Goal: Task Accomplishment & Management: Use online tool/utility

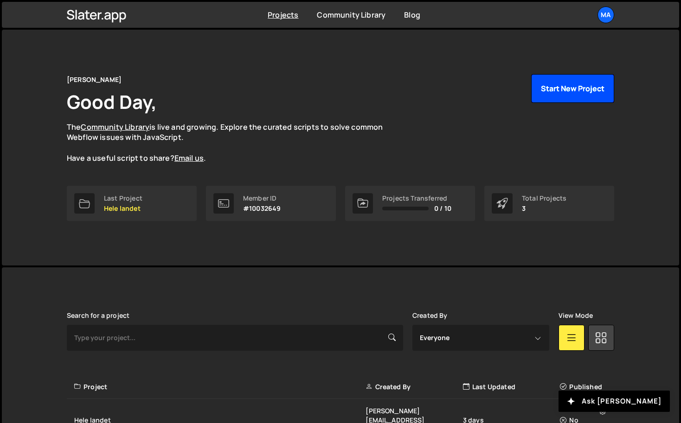
click at [570, 88] on button "Start New Project" at bounding box center [572, 88] width 83 height 29
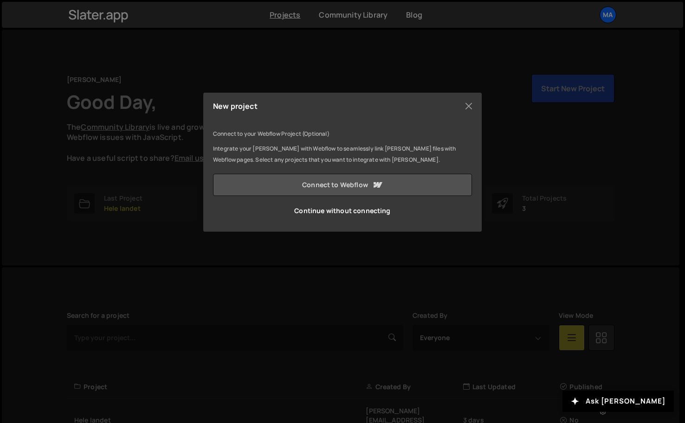
click at [344, 185] on link "Connect to Webflow" at bounding box center [342, 185] width 259 height 22
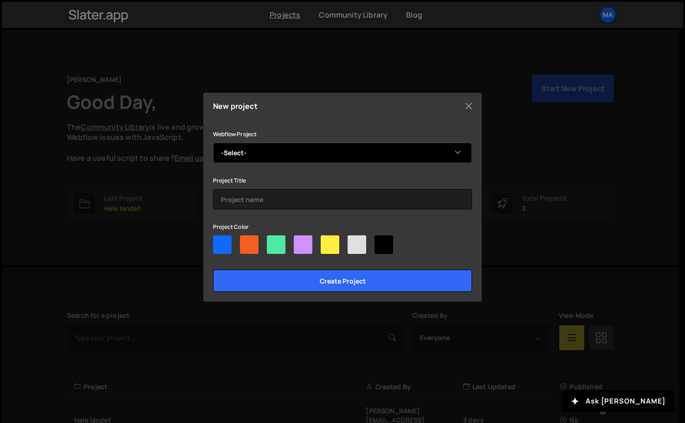
click at [392, 146] on select "-Select- Culture Works" at bounding box center [342, 153] width 259 height 20
select select "68cfb8ad43a2ff6a0d3eccea"
click at [213, 143] on select "-Select- Culture Works" at bounding box center [342, 153] width 259 height 20
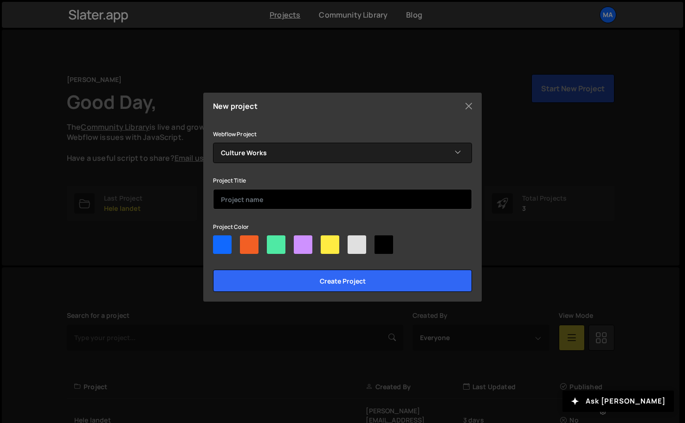
click at [333, 194] on input "text" at bounding box center [342, 199] width 259 height 20
type input "Culture Works"
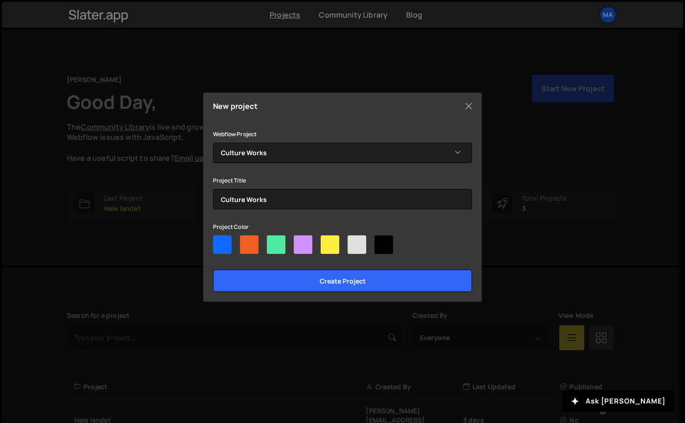
click at [275, 245] on div at bounding box center [276, 245] width 19 height 19
click at [273, 242] on input"] "radio" at bounding box center [270, 239] width 6 height 6
radio input"] "true"
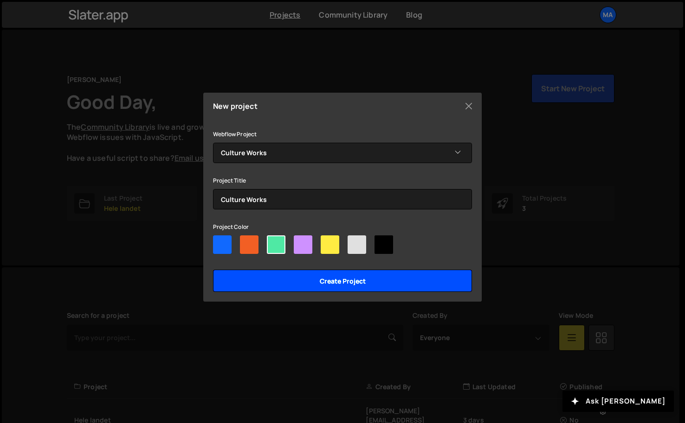
click at [295, 282] on input "Create project" at bounding box center [342, 281] width 259 height 22
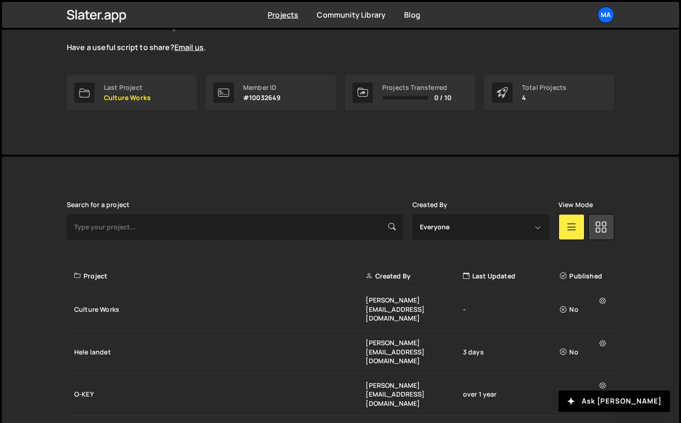
scroll to position [120, 0]
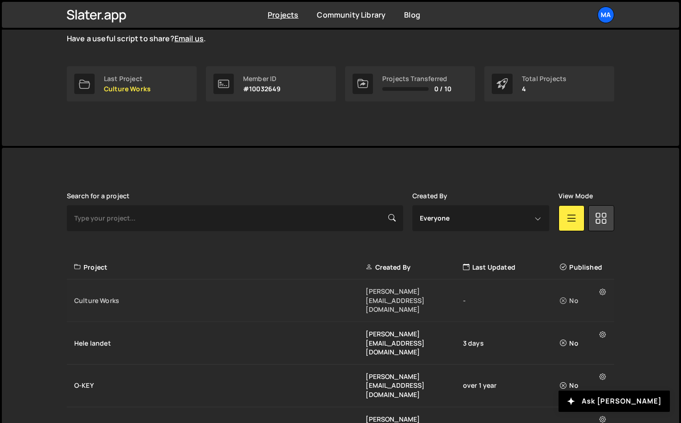
click at [123, 296] on div "Culture Works" at bounding box center [219, 300] width 291 height 9
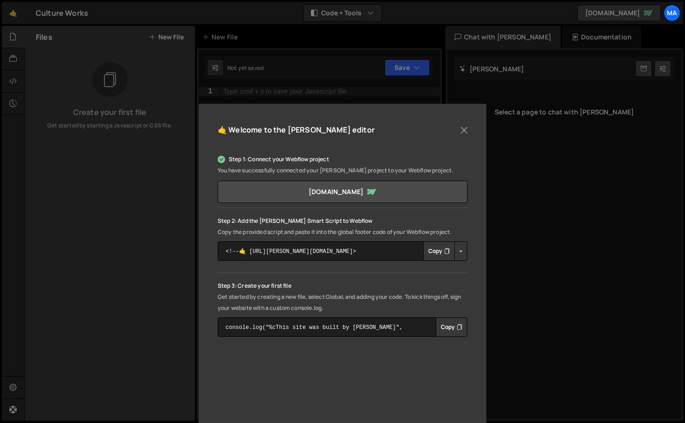
click at [428, 254] on button "Copy" at bounding box center [439, 251] width 32 height 19
click at [463, 128] on button "Close" at bounding box center [464, 130] width 14 height 14
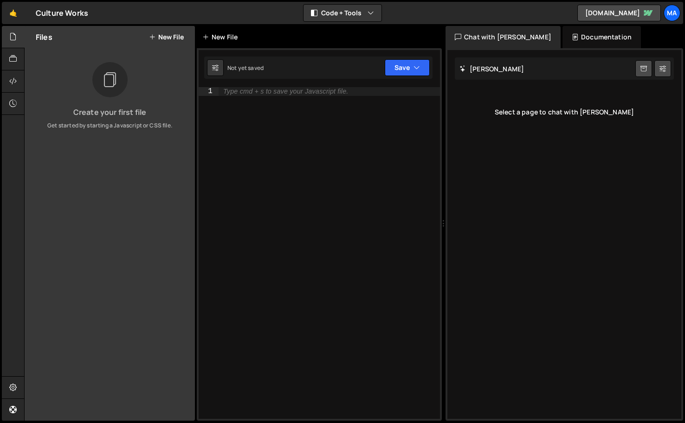
click at [226, 42] on div "New File" at bounding box center [225, 37] width 56 height 22
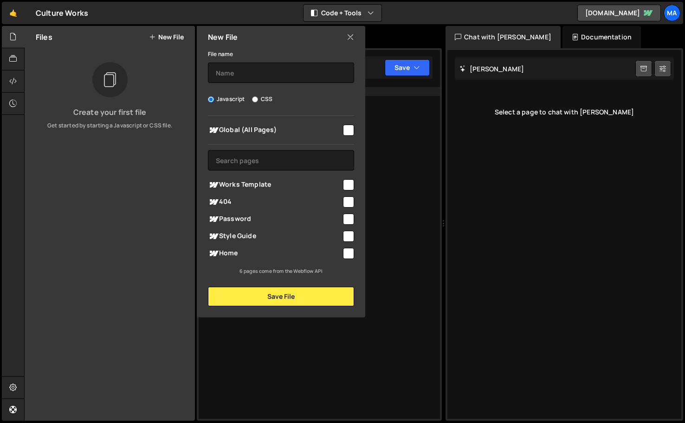
click at [256, 99] on input "CSS" at bounding box center [255, 99] width 6 height 6
radio input "true"
click at [269, 76] on input "text" at bounding box center [281, 73] width 146 height 20
click at [347, 130] on input "checkbox" at bounding box center [348, 130] width 11 height 11
checkbox input "true"
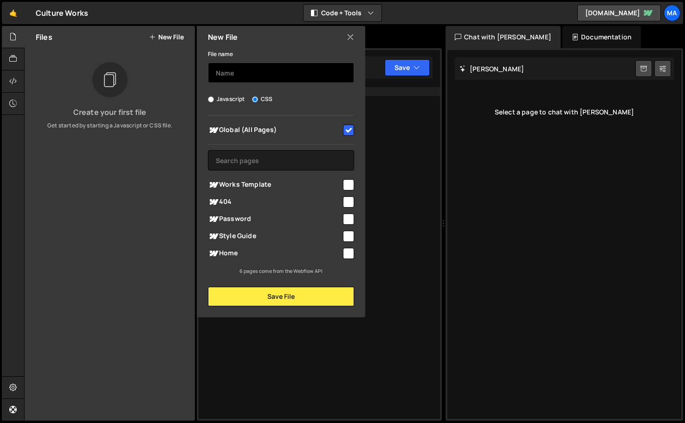
click at [320, 75] on input "text" at bounding box center [281, 73] width 146 height 20
type input "Page transition"
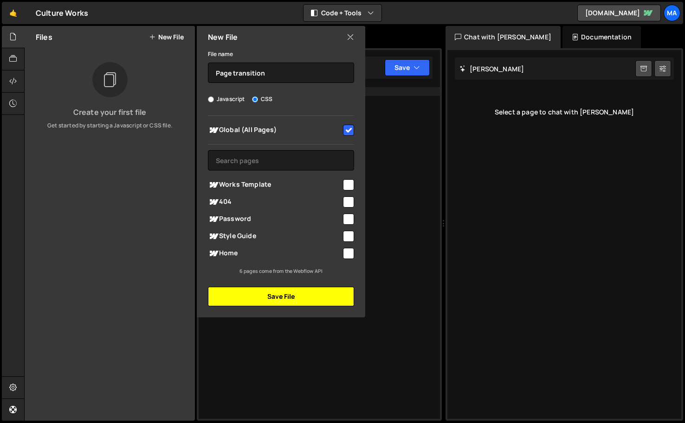
click at [316, 292] on button "Save File" at bounding box center [281, 296] width 146 height 19
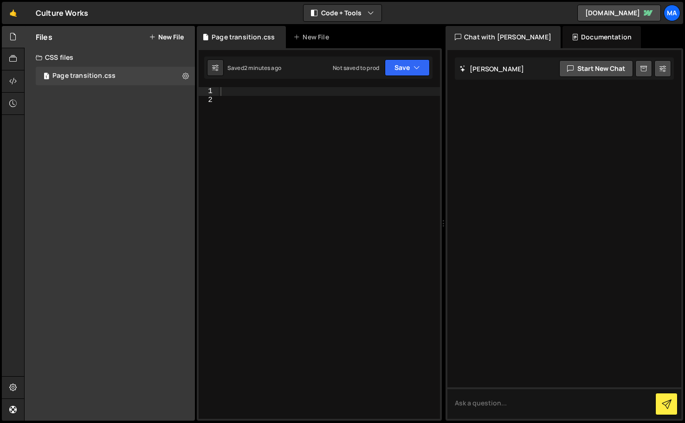
click at [567, 121] on div at bounding box center [564, 234] width 234 height 369
click at [491, 404] on textarea at bounding box center [564, 404] width 234 height 32
type textarea "can you make a"
click at [351, 122] on div at bounding box center [328, 262] width 221 height 350
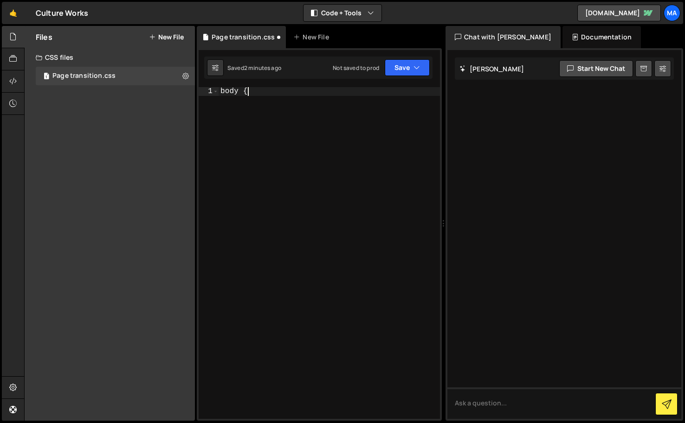
type textarea "body {}"
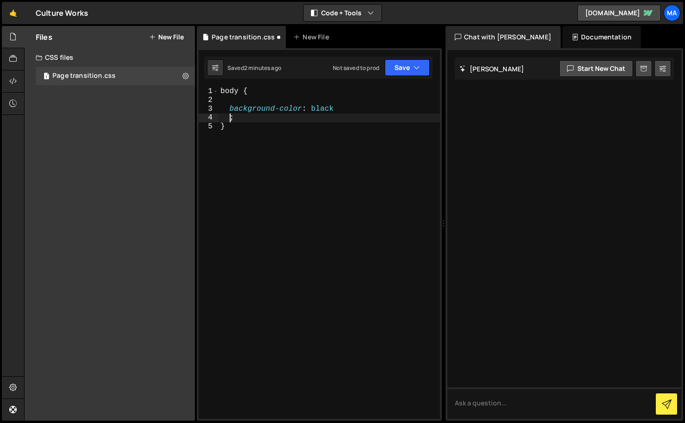
scroll to position [0, 0]
click at [396, 123] on div "body { background-color : black ; }" at bounding box center [328, 262] width 221 height 350
type textarea "}"
click at [311, 141] on div "body { background-color : black ; }" at bounding box center [328, 262] width 221 height 350
type textarea "}"
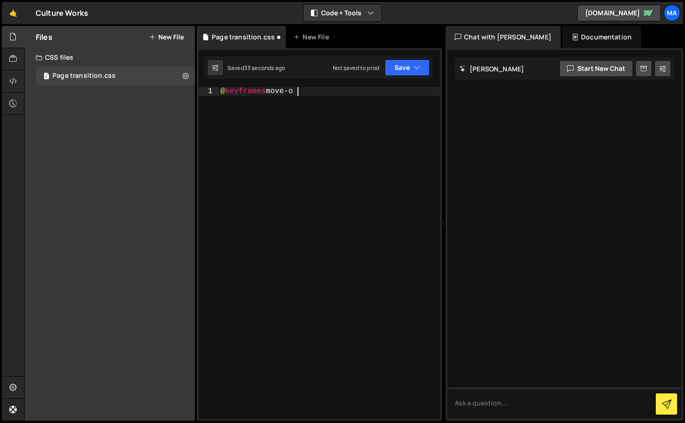
scroll to position [0, 5]
type textarea "@keyframes move-out {}"
type textarea "from {"
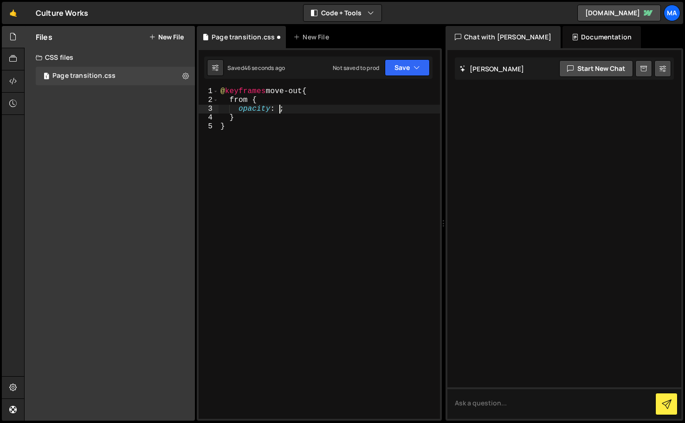
type textarea "opacity: 1;"
click at [358, 117] on div "@ keyframes move-out { from { opacity : 1 ; transform : translate(y : ) ; } }" at bounding box center [328, 262] width 221 height 350
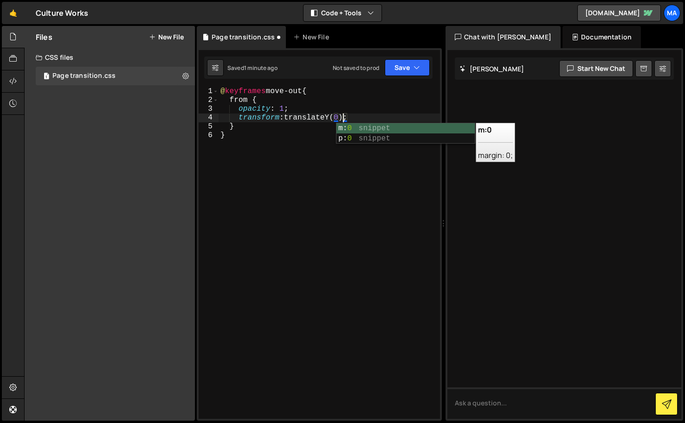
type textarea "transform: translateY(0);"
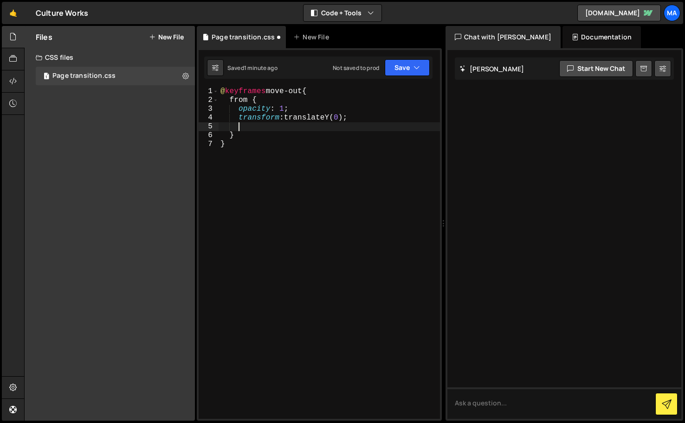
scroll to position [0, 0]
type textarea "}"
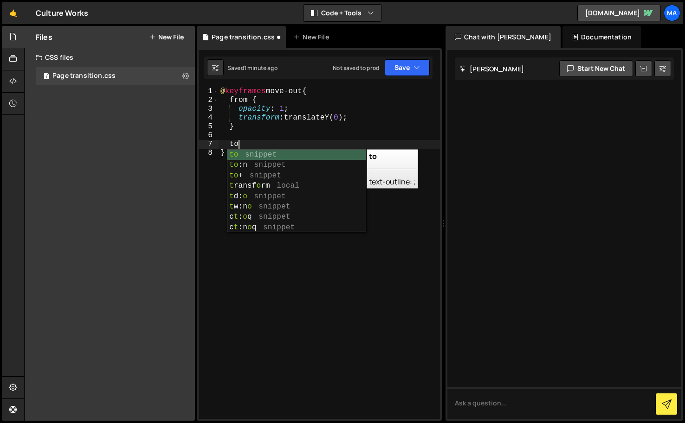
scroll to position [0, 1]
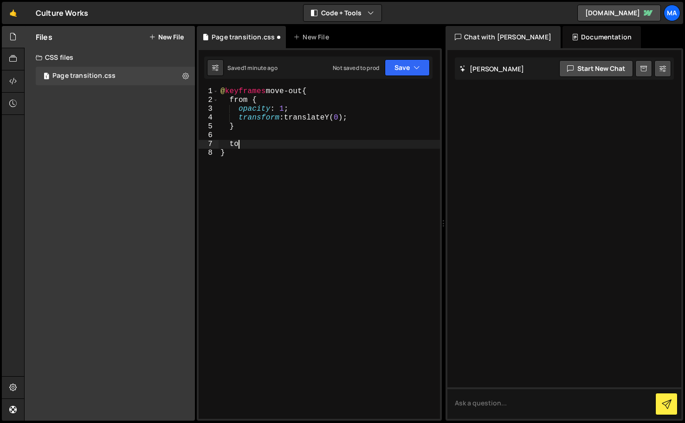
type textarea "t"
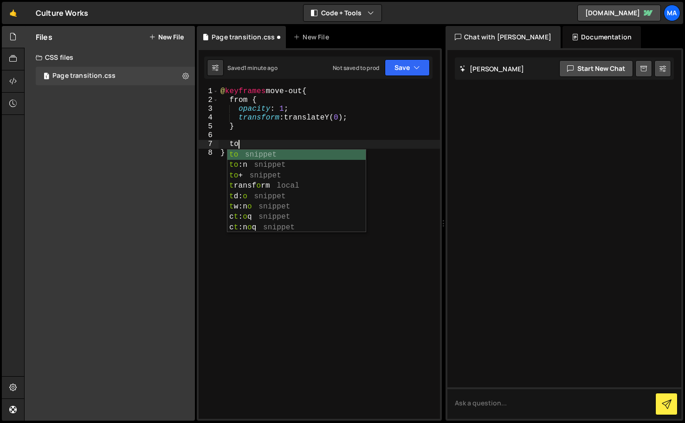
scroll to position [0, 0]
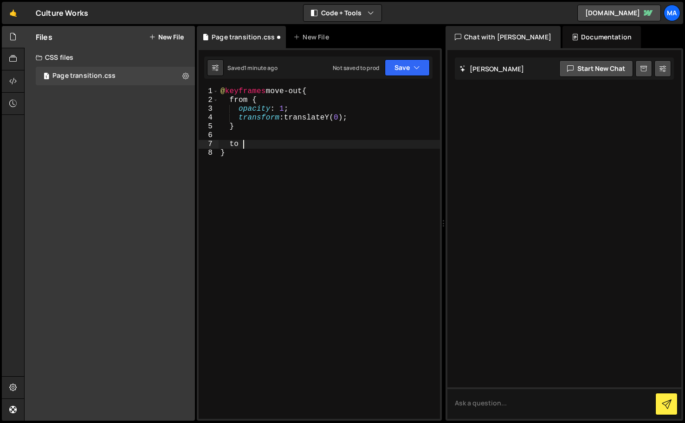
type textarea "to {"
type textarea "opacity: 0.5;"
click at [313, 154] on div "@ keyframes move-out { from { opacity : 1 ; transform : translateY( 0 ) ; } to …" at bounding box center [331, 262] width 217 height 350
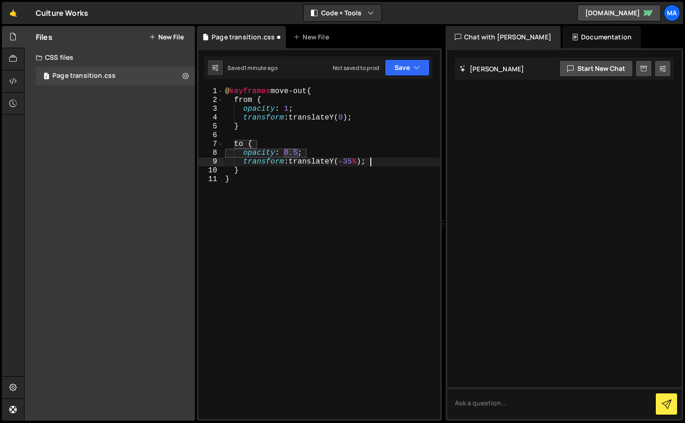
scroll to position [0, 0]
type textarea "}"
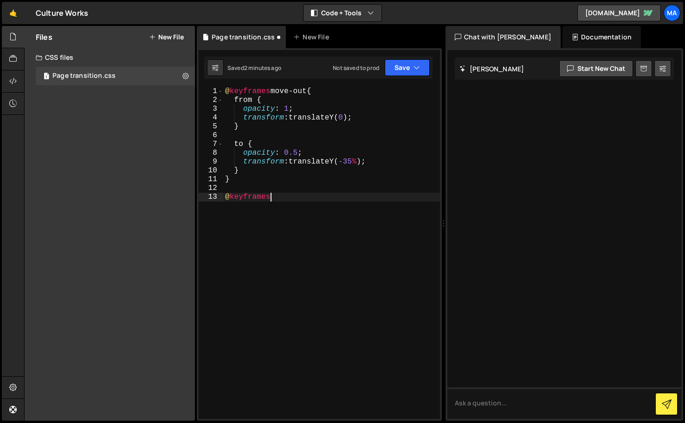
scroll to position [0, 2]
type textarea "@keyframes move-in {"
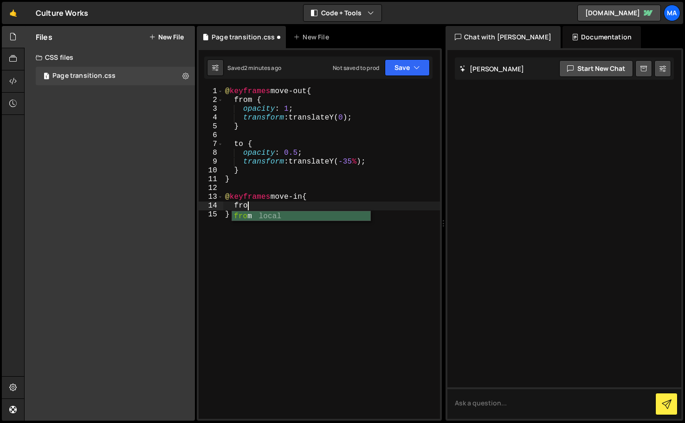
scroll to position [0, 1]
type textarea "from {"
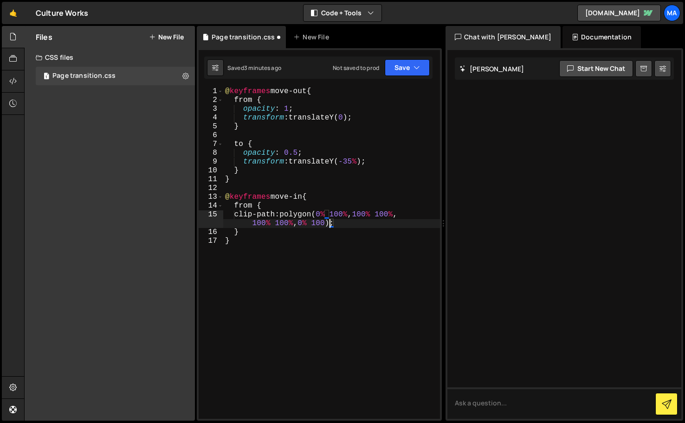
scroll to position [0, 17]
type textarea "}"
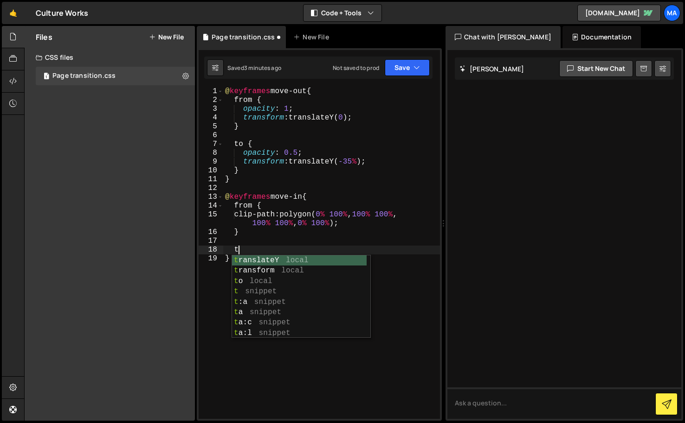
scroll to position [0, 0]
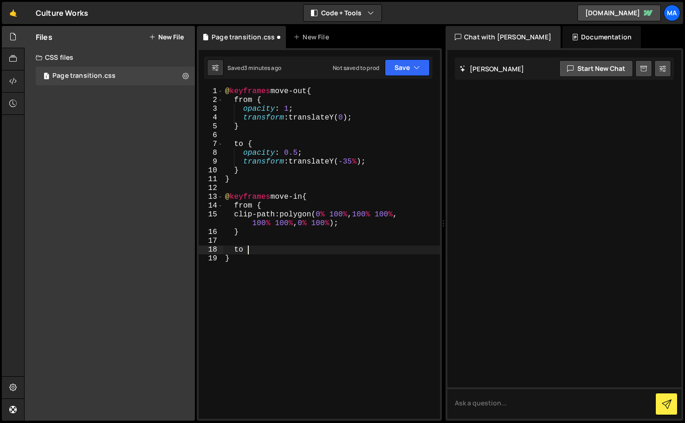
type textarea "to {"
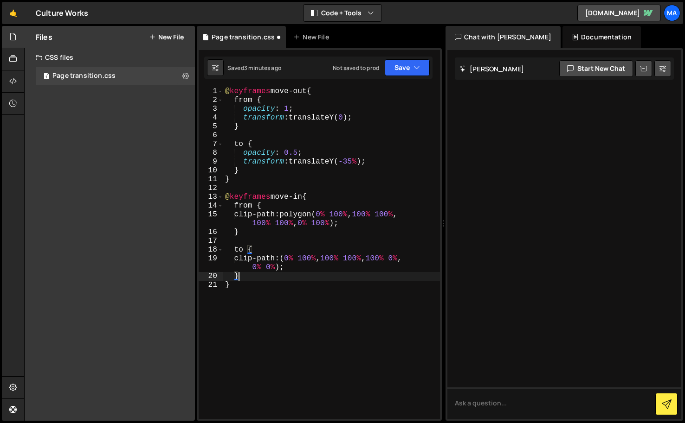
type textarea "}"
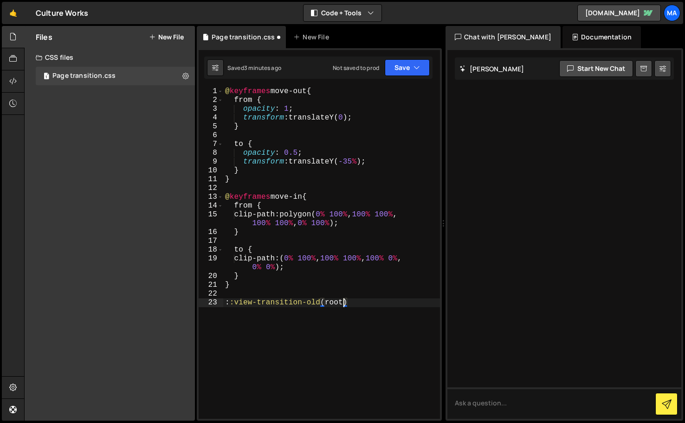
scroll to position [0, 7]
type textarea "::view-transition-old(root) {"
type textarea "c"
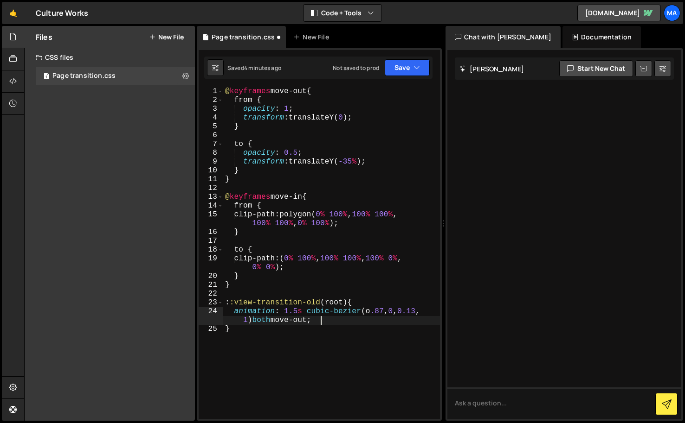
scroll to position [0, 0]
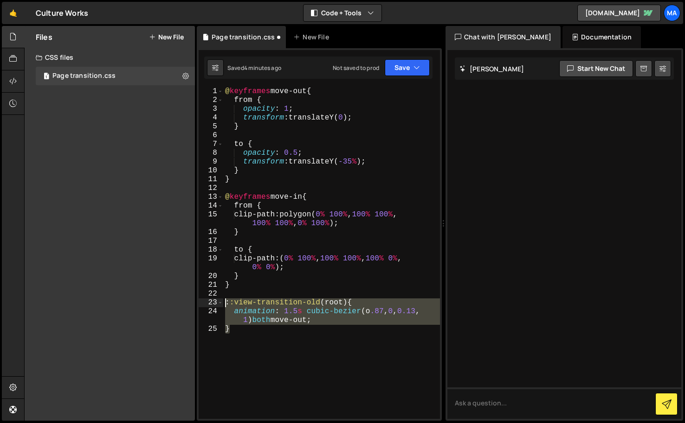
drag, startPoint x: 255, startPoint y: 330, endPoint x: 204, endPoint y: 304, distance: 56.6
click at [204, 304] on div "} 1 2 3 4 5 6 7 8 9 10 11 12 13 14 15 16 17 18 19 20 21 22 23 24 25 @ keyframes…" at bounding box center [319, 253] width 241 height 332
type textarea "}"
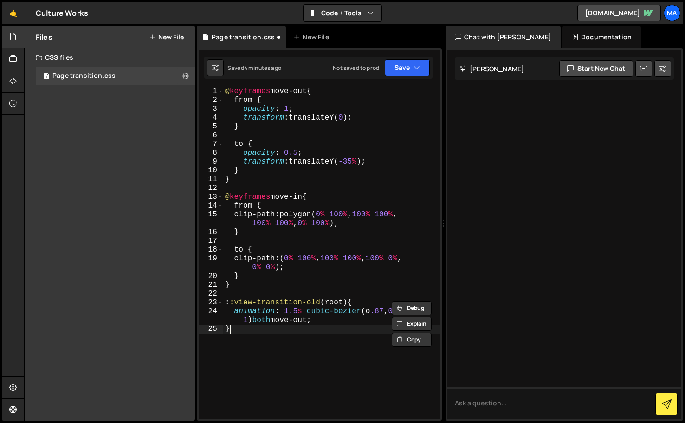
click at [252, 329] on div "@ keyframes move-out { from { opacity : 1 ; transform : translateY( 0 ) ; } to …" at bounding box center [331, 262] width 217 height 350
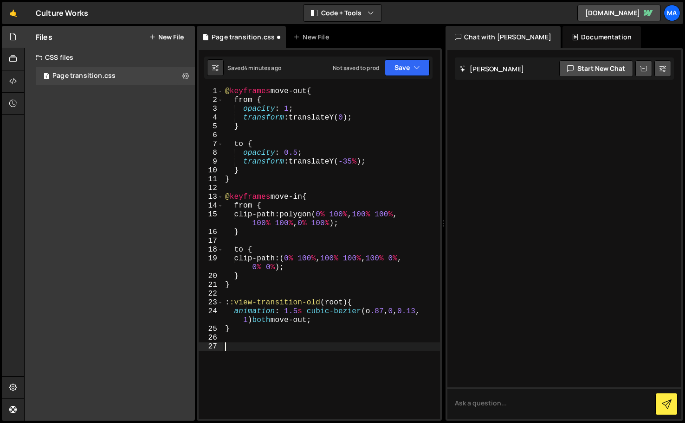
paste textarea "}"
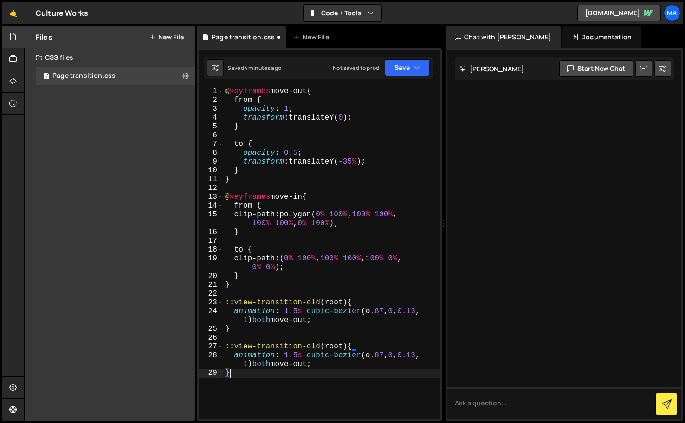
click at [320, 348] on div "@ keyframes move-out { from { opacity : 1 ; transform : translateY( 0 ) ; } to …" at bounding box center [331, 262] width 217 height 350
click at [314, 365] on div "@ keyframes move-out { from { opacity : 1 ; transform : translateY( 0 ) ; } to …" at bounding box center [331, 262] width 217 height 350
click at [291, 373] on div "@ keyframes move-out { from { opacity : 1 ; transform : translateY( 0 ) ; } to …" at bounding box center [331, 262] width 217 height 350
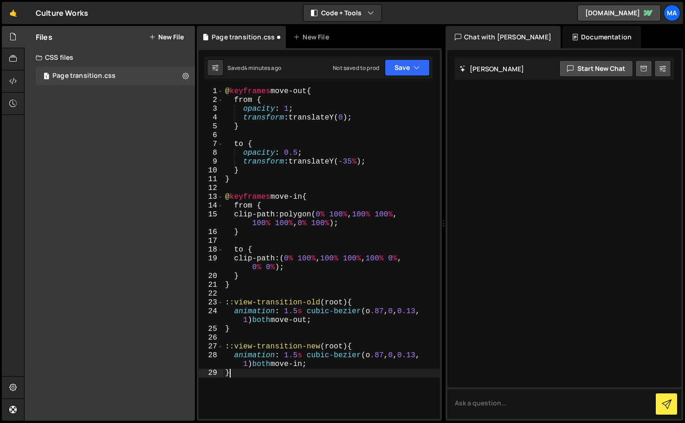
type textarea "}"
click at [302, 384] on div "@ keyframes move-out { from { opacity : 1 ; transform : translateY( 0 ) ; } to …" at bounding box center [331, 262] width 217 height 350
click at [161, 39] on button "New File" at bounding box center [166, 36] width 35 height 7
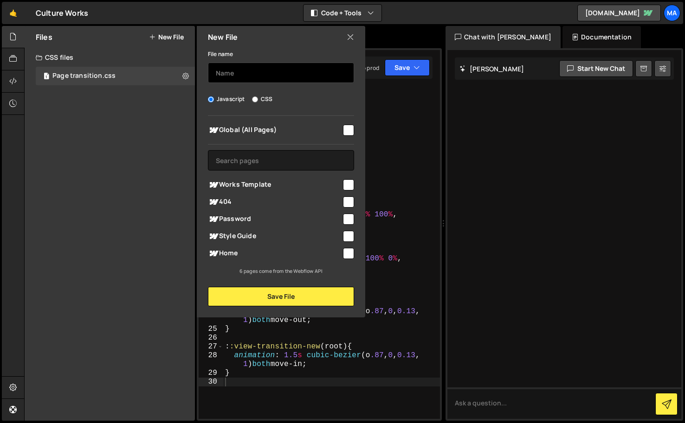
click at [236, 75] on input "text" at bounding box center [281, 73] width 146 height 20
type input "Navigation API"
click at [349, 129] on input "checkbox" at bounding box center [348, 130] width 11 height 11
checkbox input "true"
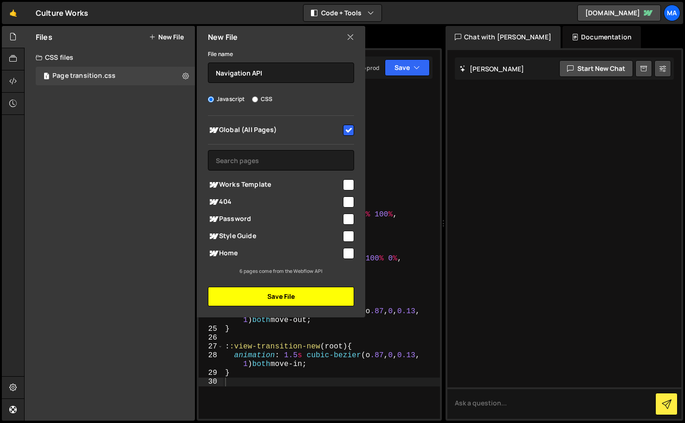
click at [282, 295] on button "Save File" at bounding box center [281, 296] width 146 height 19
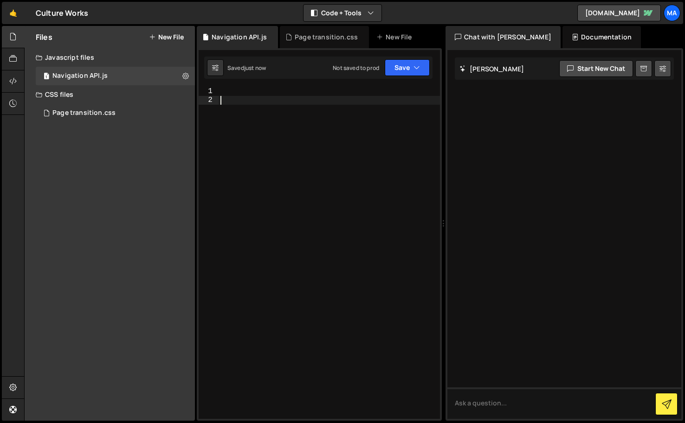
click at [297, 137] on div at bounding box center [328, 262] width 221 height 350
type textarea "if {navigation.addEventListener} {"
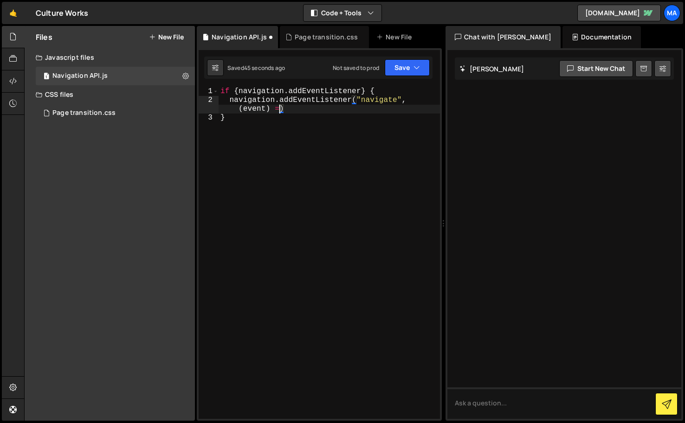
scroll to position [0, 14]
click at [237, 91] on div "if { navigation . addEventListener } { navigation . addEventListener ( "navigat…" at bounding box center [328, 262] width 221 height 350
click at [366, 92] on div "if ( navigation . addEventListener } { navigation . addEventListener ( "navigat…" at bounding box center [328, 262] width 221 height 350
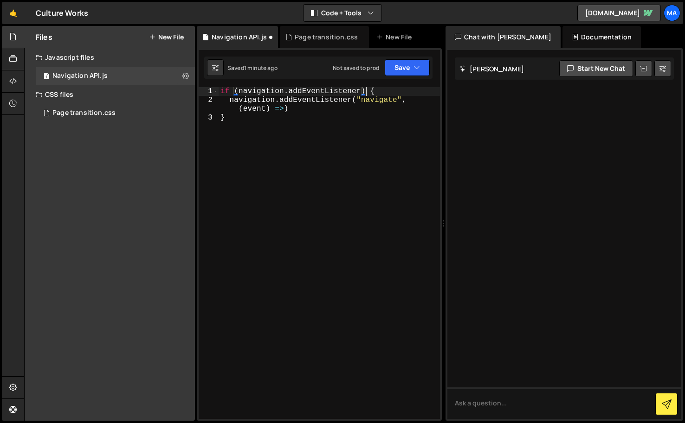
click at [291, 108] on div "if ( navigation . addEventListener ) { navigation . addEventListener ( "navigat…" at bounding box center [328, 262] width 221 height 350
type textarea "navigation.addEventListener("navigate", (event) => {)"
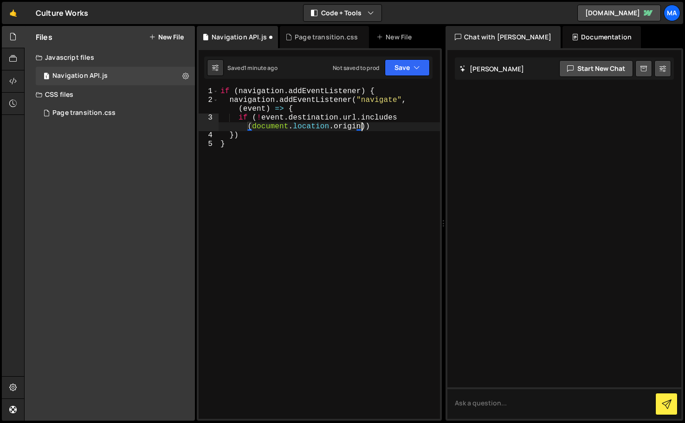
scroll to position [0, 18]
click at [366, 128] on div "if ( navigation . addEventListener ) { navigation . addEventListener ( "navigat…" at bounding box center [328, 262] width 221 height 350
type textarea "if (!event.destination.url.includes(document.location.origin)) {"
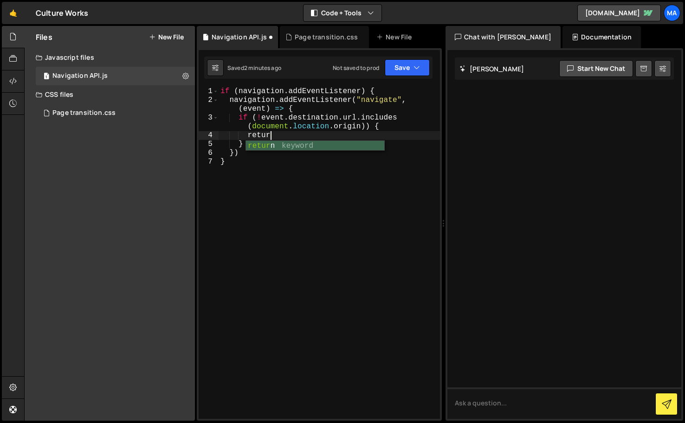
scroll to position [0, 3]
type textarea "}"
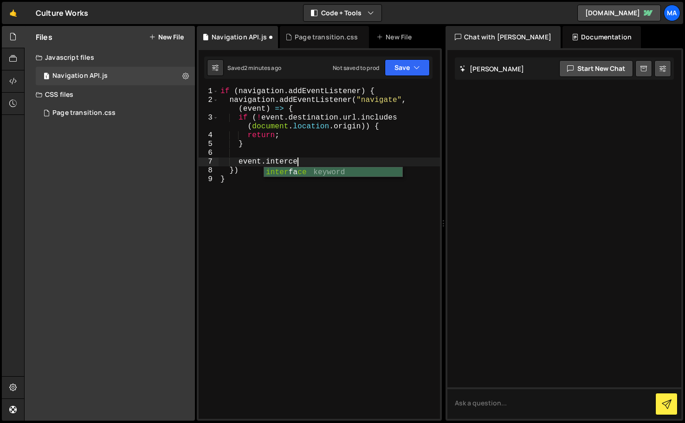
scroll to position [0, 5]
type textarea "event.intercept({"
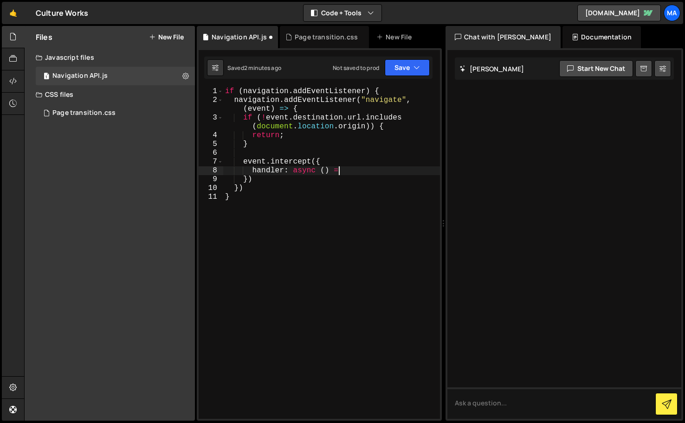
scroll to position [0, 6]
type textarea "handler: async () => {"
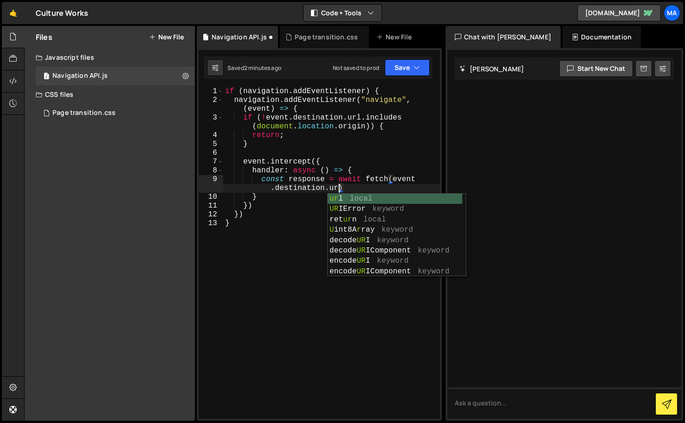
scroll to position [0, 16]
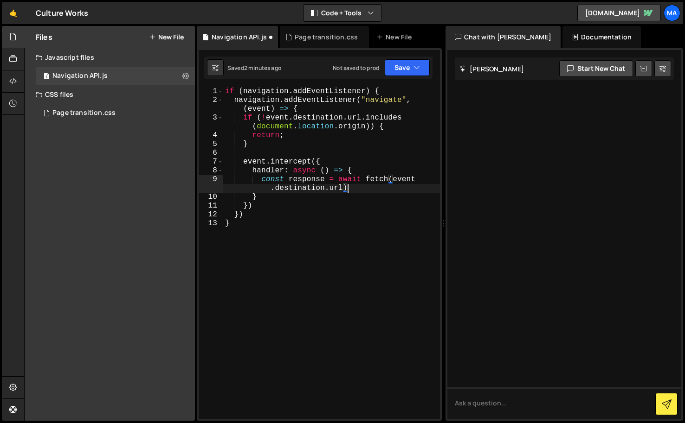
type textarea "const response = await fetch(event.destination.url);"
type textarea "const text =await response.text();"
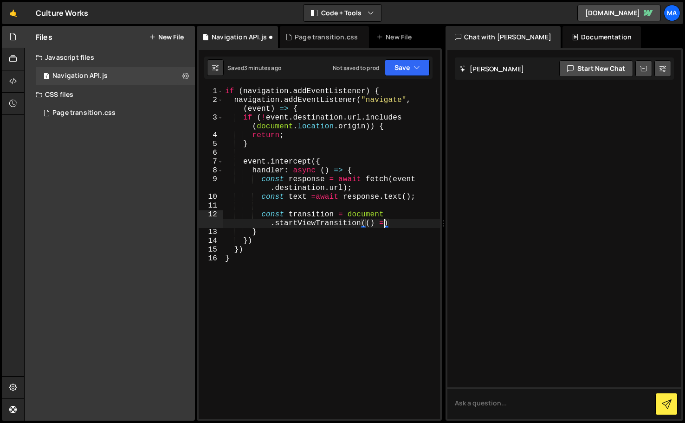
scroll to position [0, 17]
type textarea "const transition = document.startViewTransition(() => {)"
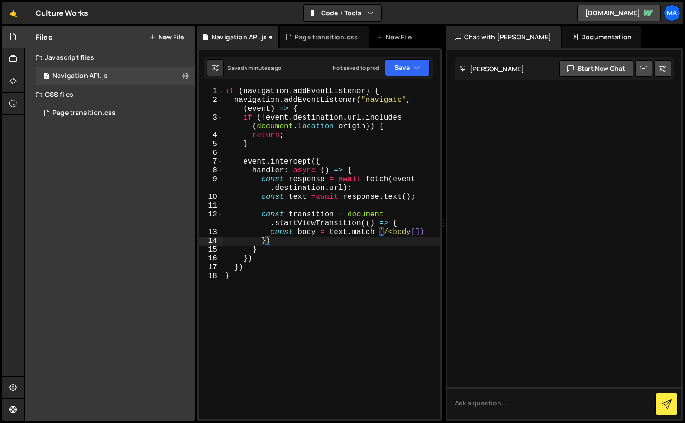
click at [302, 241] on div "if ( navigation . addEventListener ) { navigation . addEventListener ( "navigat…" at bounding box center [331, 262] width 217 height 350
click at [250, 268] on div "if ( navigation . addEventListener ) { navigation . addEventListener ( "navigat…" at bounding box center [331, 262] width 217 height 350
click at [265, 256] on div "if ( navigation . addEventListener ) { navigation . addEventListener ( "navigat…" at bounding box center [331, 262] width 217 height 350
type textarea "}"
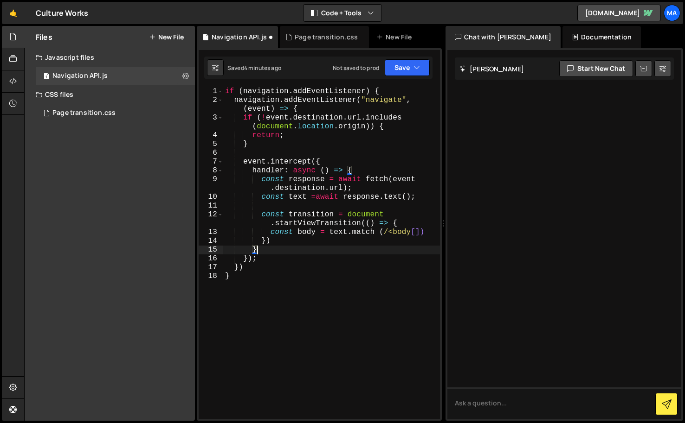
scroll to position [0, 1]
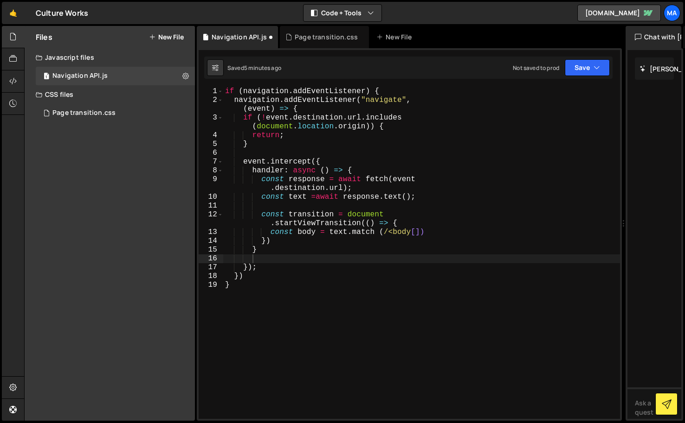
drag, startPoint x: 444, startPoint y: 231, endPoint x: 618, endPoint y: 233, distance: 173.9
click at [618, 233] on div "Files New File Create your first file Get started by starting a Javascript or C…" at bounding box center [354, 224] width 660 height 396
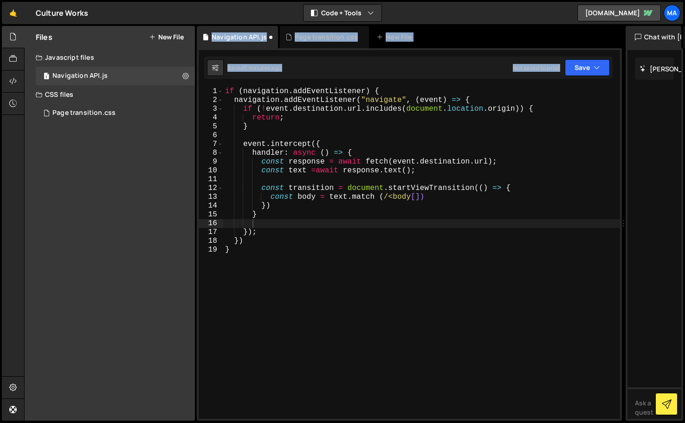
drag, startPoint x: 195, startPoint y: 206, endPoint x: 221, endPoint y: 206, distance: 26.0
click at [221, 206] on div "Files New File Create your first file Get started by starting a Javascript or C…" at bounding box center [354, 224] width 660 height 396
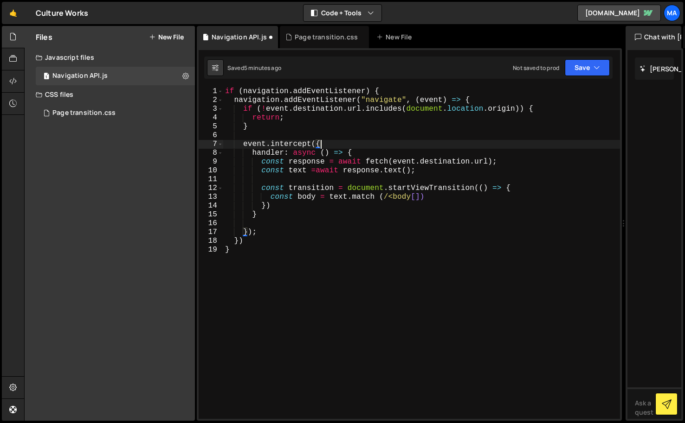
click at [549, 145] on div "if ( navigation . addEventListener ) { navigation . addEventListener ( "navigat…" at bounding box center [421, 262] width 397 height 350
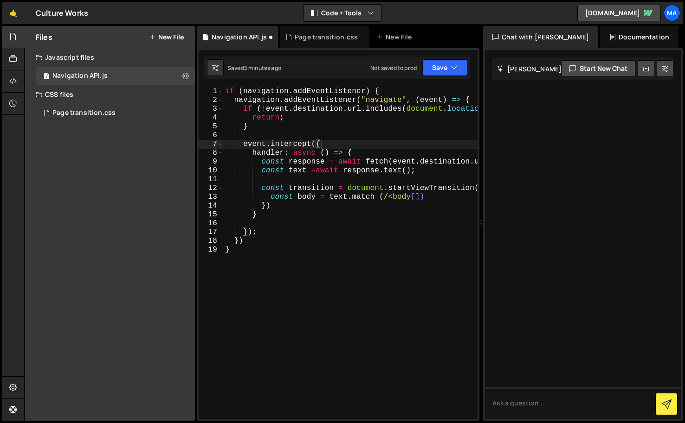
drag, startPoint x: 623, startPoint y: 216, endPoint x: 475, endPoint y: 225, distance: 147.8
click at [475, 225] on div "Files New File Create your first file Get started by starting a Javascript or C…" at bounding box center [354, 224] width 660 height 396
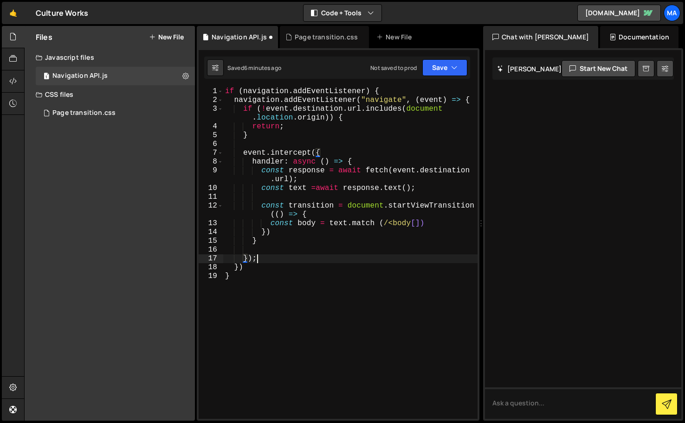
click at [286, 258] on div "if ( navigation . addEventListener ) { navigation . addEventListener ( "navigat…" at bounding box center [350, 262] width 254 height 350
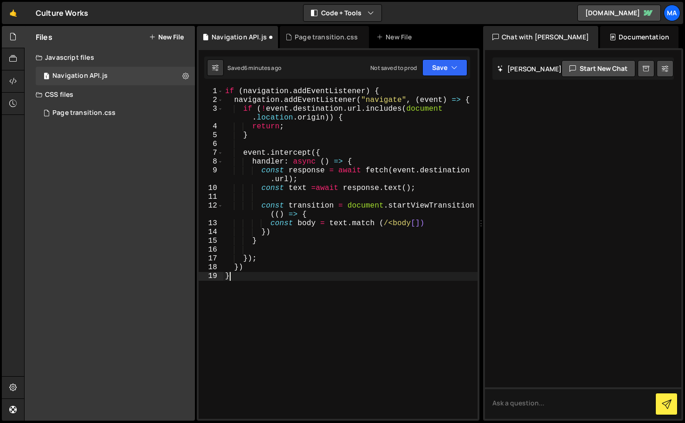
click at [254, 307] on div "if ( navigation . addEventListener ) { navigation . addEventListener ( "navigat…" at bounding box center [350, 262] width 254 height 350
type textarea "}"
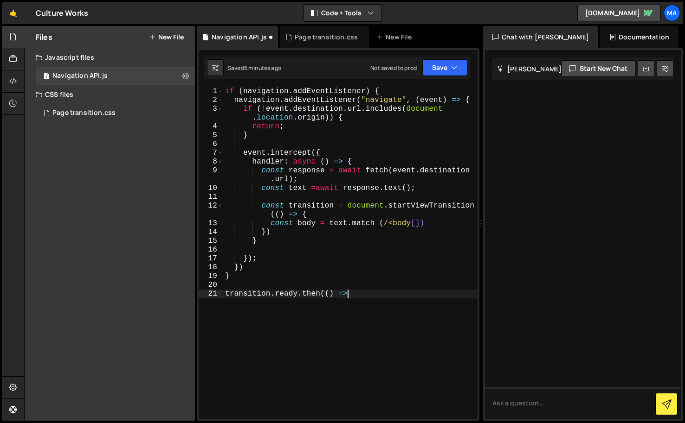
scroll to position [0, 7]
type textarea "transition.ready.then(() => {"
type textarea "window.scrollTo(0, 0);"
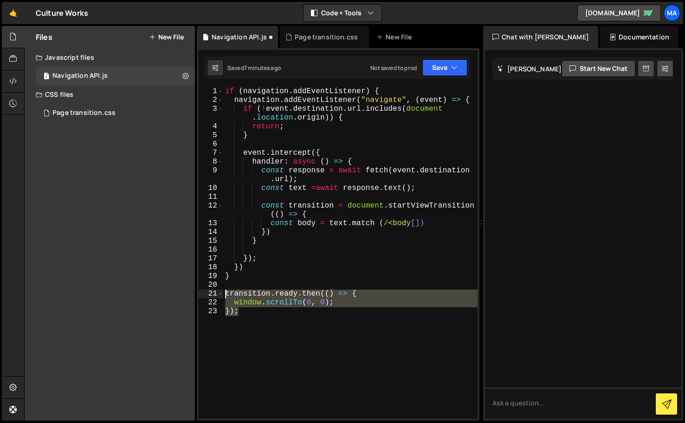
drag, startPoint x: 256, startPoint y: 314, endPoint x: 224, endPoint y: 296, distance: 36.8
click at [224, 296] on div "if ( navigation . addEventListener ) { navigation . addEventListener ( "navigat…" at bounding box center [350, 262] width 254 height 350
type textarea "transition.ready.then(() => { window.scrollTo(0, 0);"
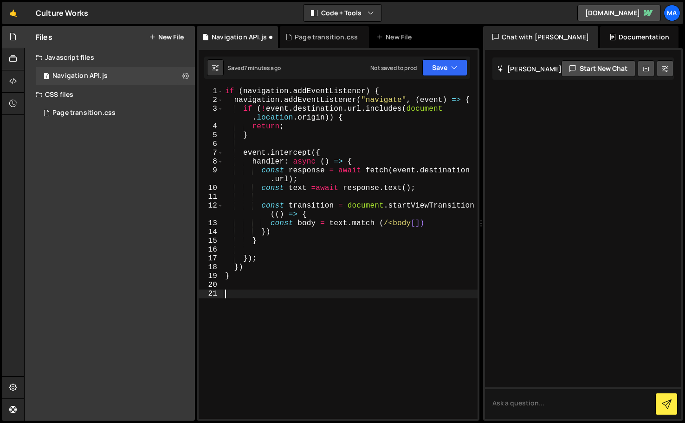
click at [269, 244] on div "if ( navigation . addEventListener ) { navigation . addEventListener ( "navigat…" at bounding box center [350, 262] width 254 height 350
click at [276, 235] on div "if ( navigation . addEventListener ) { navigation . addEventListener ( "navigat…" at bounding box center [350, 262] width 254 height 350
click at [278, 237] on div "if ( navigation . addEventListener ) { navigation . addEventListener ( "navigat…" at bounding box center [350, 262] width 254 height 350
type textarea "});"
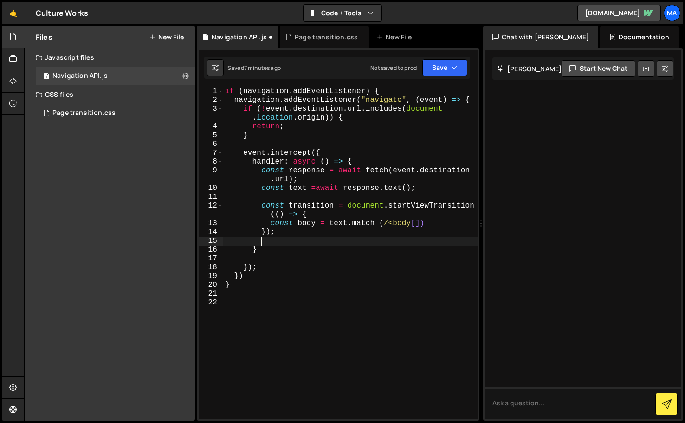
paste textarea "});"
type textarea "});"
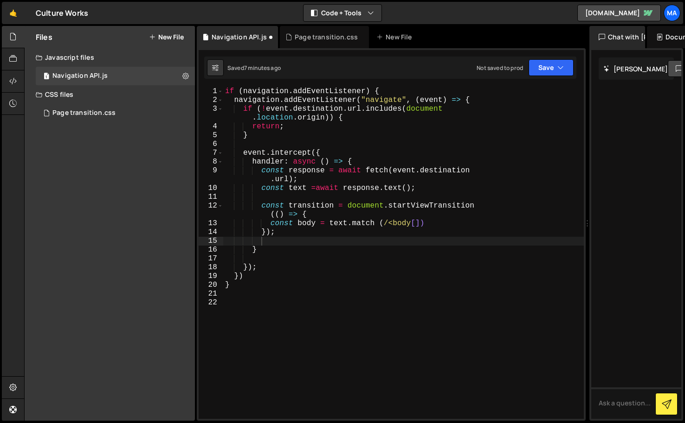
drag, startPoint x: 480, startPoint y: 122, endPoint x: 582, endPoint y: 117, distance: 102.6
click at [582, 117] on div "Files New File Create your first file Get started by starting a Javascript or C…" at bounding box center [354, 224] width 660 height 396
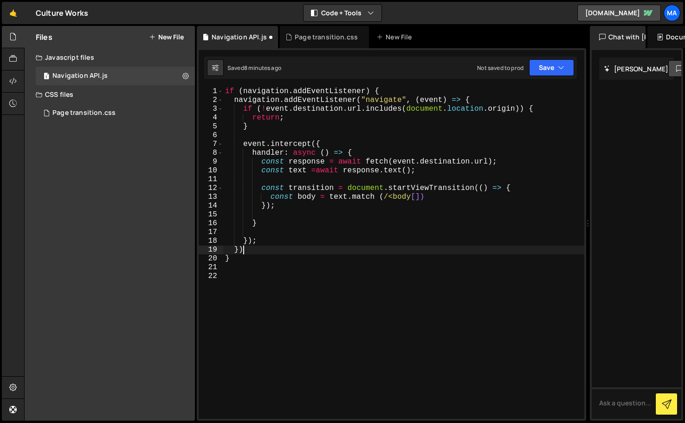
click at [252, 250] on div "if ( navigation . addEventListener ) { navigation . addEventListener ( "navigat…" at bounding box center [403, 262] width 361 height 350
click at [260, 243] on div "if ( navigation . addEventListener ) { navigation . addEventListener ( "navigat…" at bounding box center [403, 262] width 361 height 350
click at [455, 198] on div "if ( navigation . addEventListener ) { navigation . addEventListener ( "navigat…" at bounding box center [403, 262] width 361 height 350
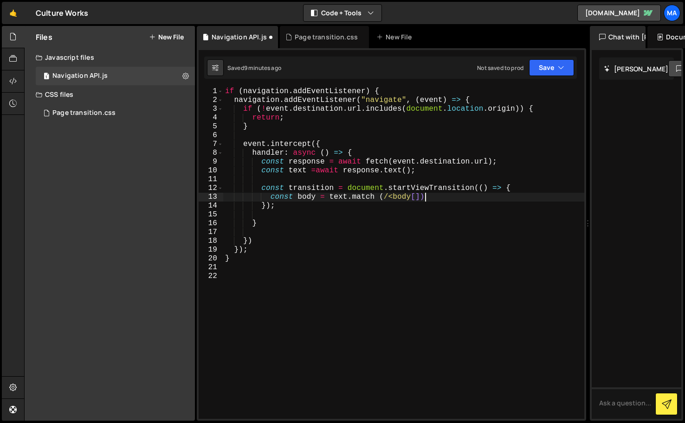
type textarea "const body = text.match (/<body[]);"
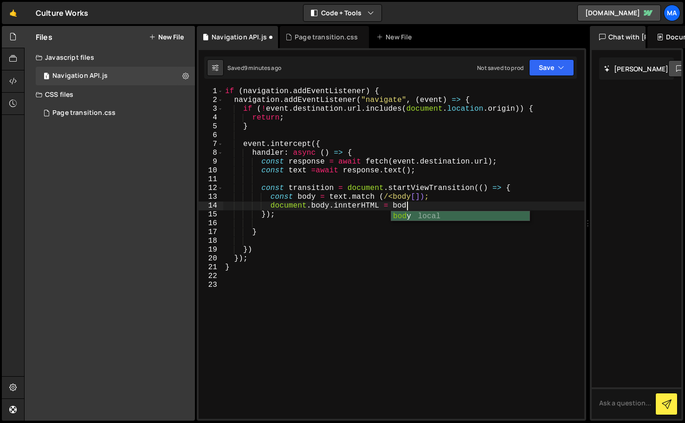
scroll to position [0, 11]
type textarea "document.body.innterHTML = body;"
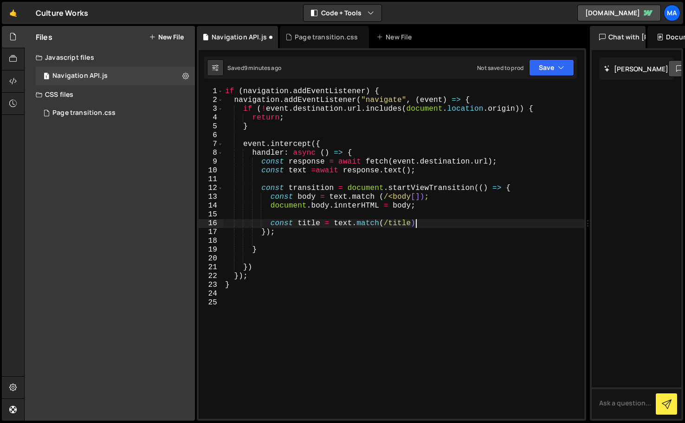
type textarea "const title = text.match(/title);"
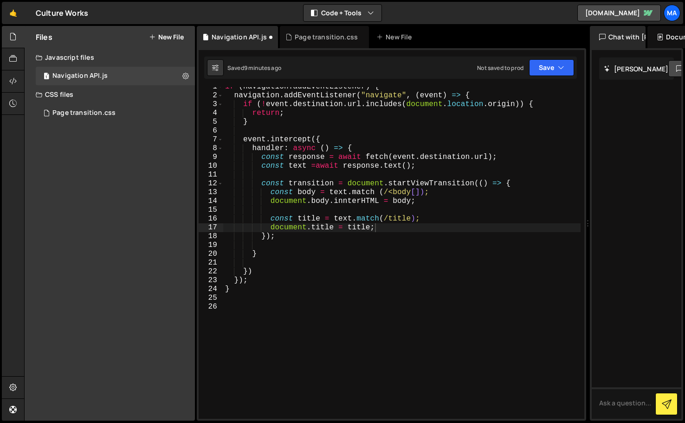
scroll to position [27, 0]
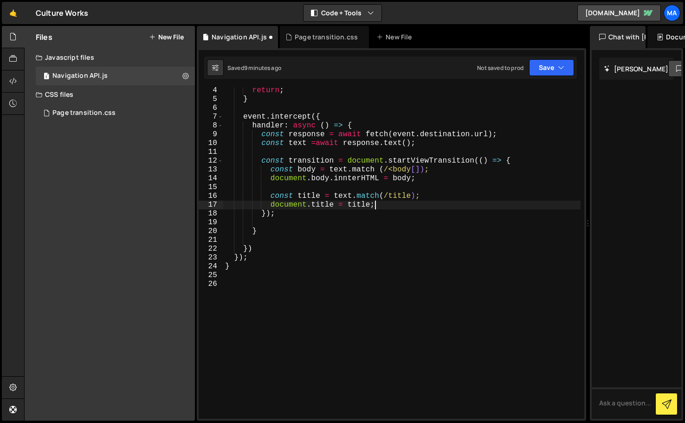
click at [314, 216] on div "return ; } event . intercept ({ handler : async ( ) => { const response = await…" at bounding box center [401, 261] width 357 height 350
type textarea "});"
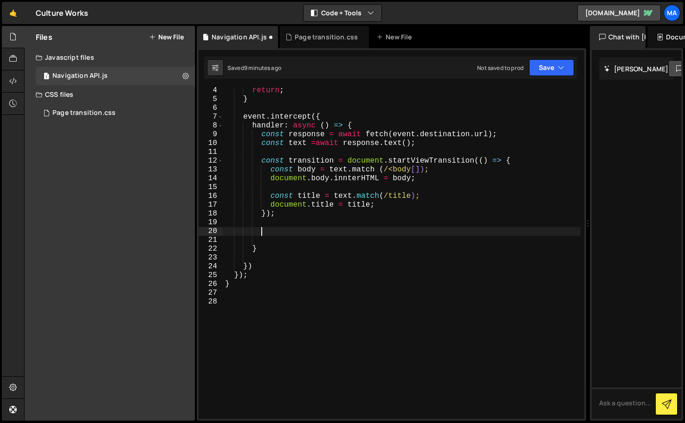
paste textarea "});"
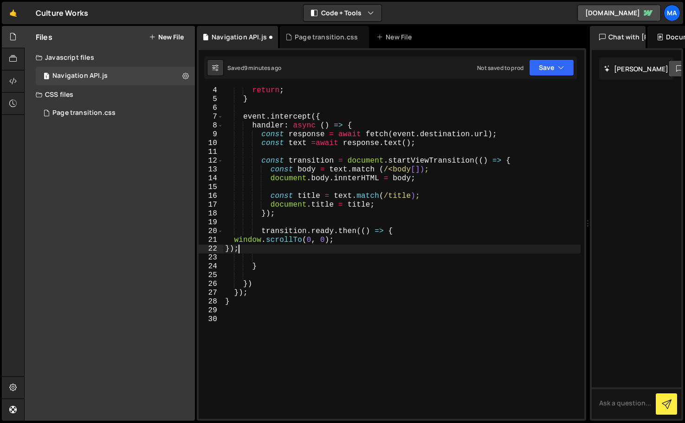
click at [234, 240] on div "return ; } event . intercept ({ handler : async ( ) => { const response = await…" at bounding box center [401, 261] width 357 height 350
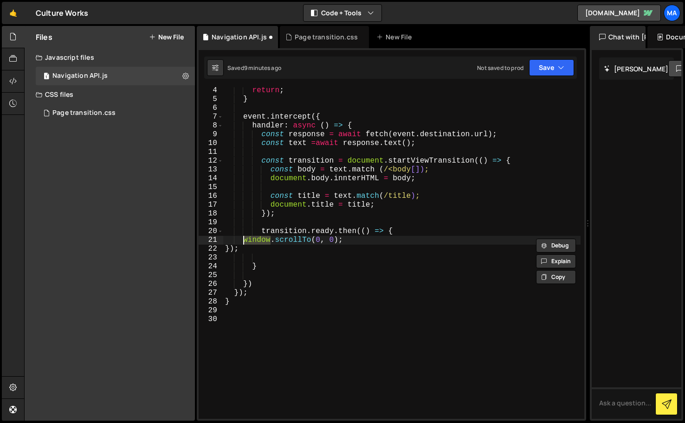
click at [225, 247] on div "return ; } event . intercept ({ handler : async ( ) => { const response = await…" at bounding box center [401, 261] width 357 height 350
click at [243, 242] on div "return ; } event . intercept ({ handler : async ( ) => { const response = await…" at bounding box center [401, 261] width 357 height 350
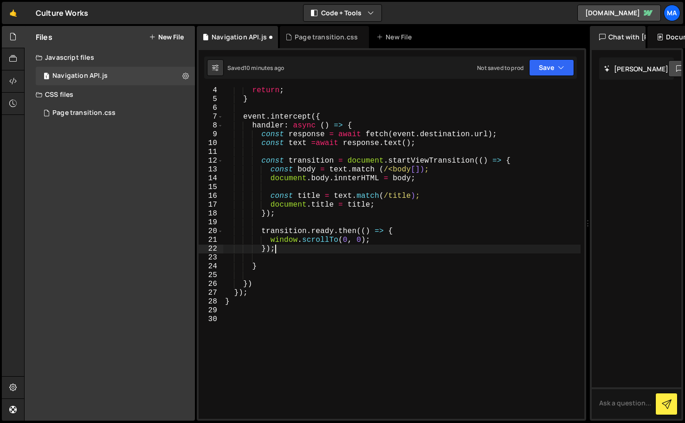
click at [290, 251] on div "return ; } event . intercept ({ handler : async ( ) => { const response = await…" at bounding box center [401, 261] width 357 height 350
type textarea "});"
click at [265, 257] on div "return ; } event . intercept ({ handler : async ( ) => { const response = await…" at bounding box center [401, 261] width 357 height 350
type textarea "},"
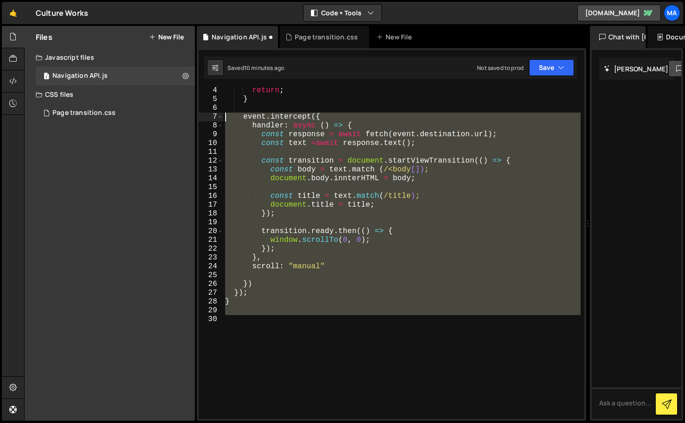
scroll to position [26, 0]
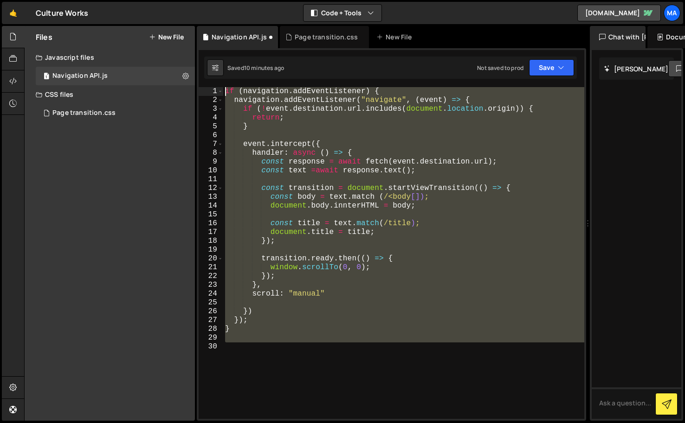
drag, startPoint x: 301, startPoint y: 358, endPoint x: 206, endPoint y: 85, distance: 288.8
click at [206, 85] on div "1 Type cmd + s to save your Javascript file. הההההההההההההההההההההההההההההההההה…" at bounding box center [391, 234] width 389 height 373
type textarea "if (navigation.addEventListener) { navigation.addEventListener("navigate", (eve…"
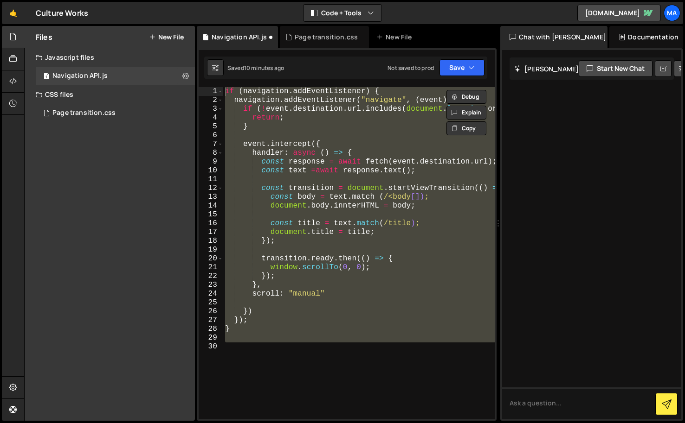
drag, startPoint x: 588, startPoint y: 135, endPoint x: 493, endPoint y: 135, distance: 95.5
click at [493, 135] on div "Files New File Create your first file Get started by starting a Javascript or C…" at bounding box center [354, 224] width 660 height 396
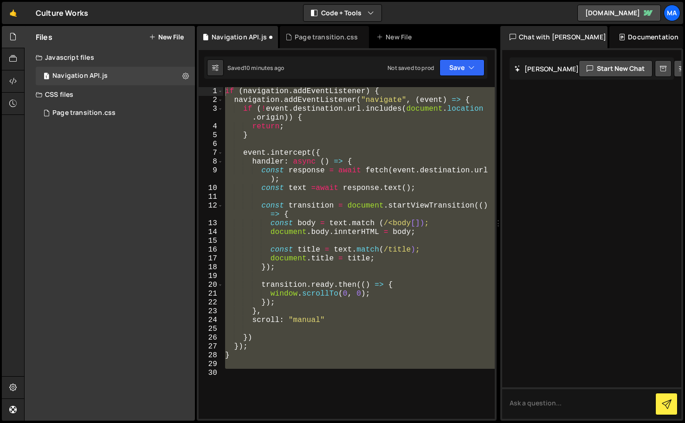
click at [323, 387] on div "if ( navigation . addEventListener ) { navigation . addEventListener ( "navigat…" at bounding box center [358, 253] width 271 height 332
drag, startPoint x: 297, startPoint y: 383, endPoint x: 221, endPoint y: 92, distance: 300.6
click at [221, 92] on div "1 2 3 4 5 6 7 8 9 10 11 12 13 14 15 16 17 18 19 20 21 22 23 24 25 26 27 28 29 3…" at bounding box center [347, 253] width 296 height 332
click at [466, 97] on button "Debug" at bounding box center [466, 97] width 40 height 14
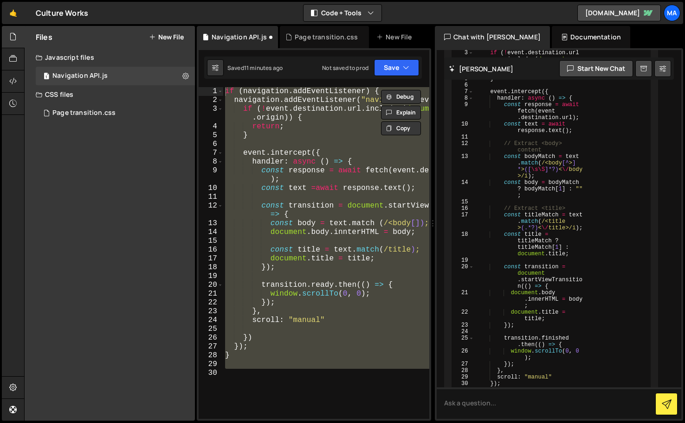
scroll to position [666, 0]
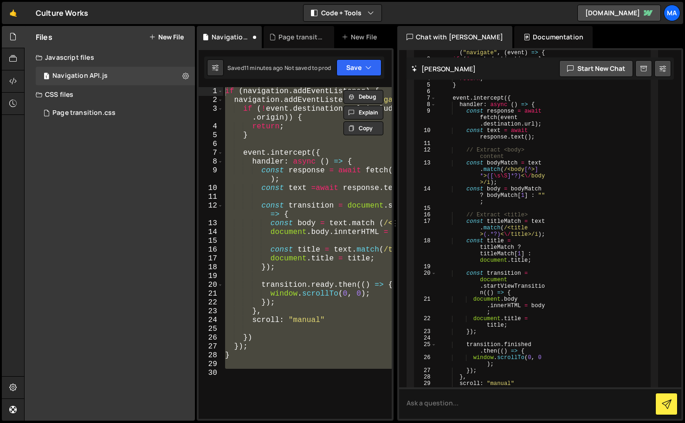
drag, startPoint x: 495, startPoint y: 226, endPoint x: 390, endPoint y: 231, distance: 105.4
click at [390, 231] on div "Files New File Create your first file Get started by starting a Javascript or C…" at bounding box center [354, 224] width 660 height 396
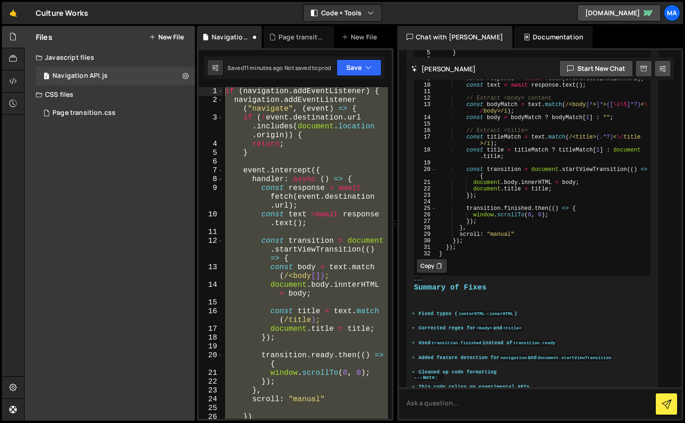
scroll to position [0, 0]
click at [11, 38] on icon at bounding box center [12, 37] width 7 height 10
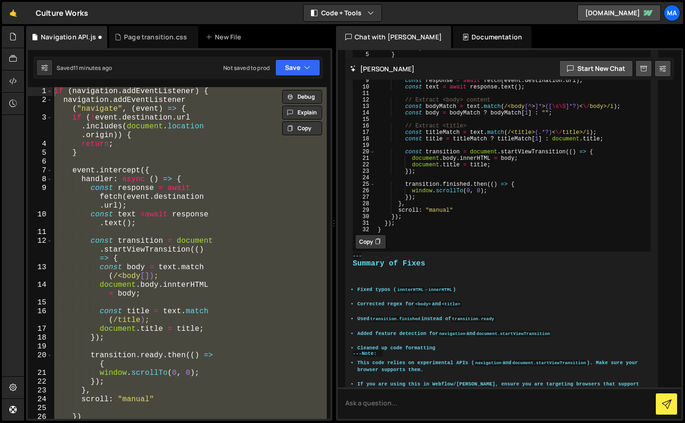
scroll to position [666, 0]
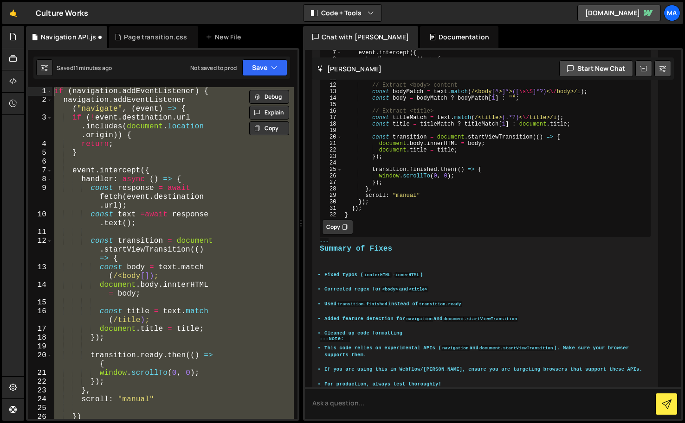
drag, startPoint x: 225, startPoint y: 173, endPoint x: 466, endPoint y: 184, distance: 241.4
click at [466, 184] on div "Files New File Create your first file Get started by starting a Javascript or C…" at bounding box center [354, 224] width 660 height 396
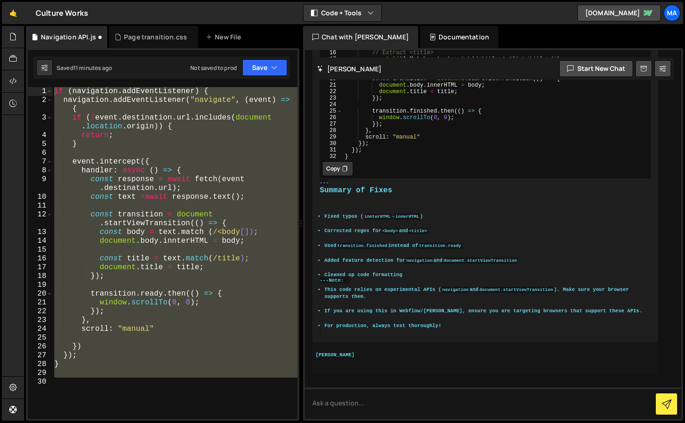
scroll to position [830, 0]
click at [338, 161] on button "Copy" at bounding box center [337, 168] width 31 height 15
click at [255, 278] on div "if ( navigation . addEventListener ) { navigation . addEventListener ( "navigat…" at bounding box center [174, 253] width 245 height 332
type textarea "});"
paste textarea "}"
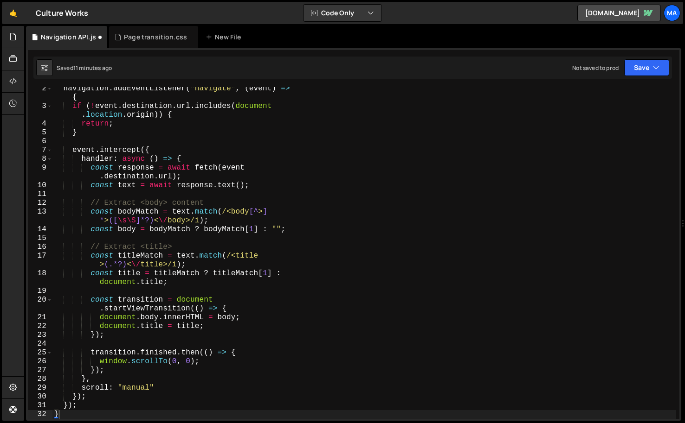
scroll to position [5075, 0]
drag, startPoint x: 302, startPoint y: 223, endPoint x: 689, endPoint y: 224, distance: 386.8
click at [684, 224] on html "Projects Community Library Blog Ma Projects Your Teams Invite team member Accou…" at bounding box center [342, 211] width 685 height 423
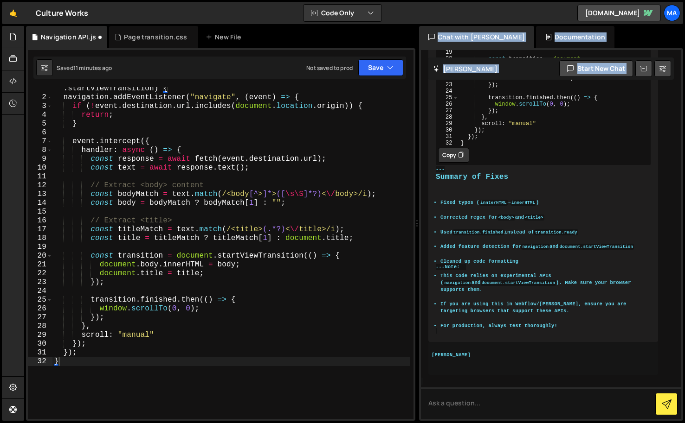
scroll to position [684, 0]
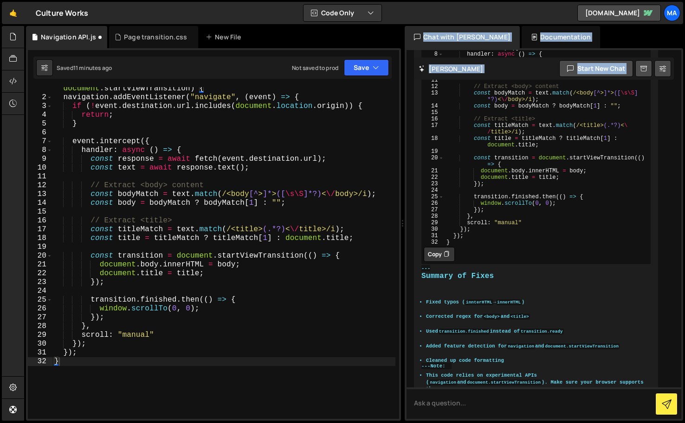
drag, startPoint x: 681, startPoint y: 224, endPoint x: 568, endPoint y: 226, distance: 113.7
click at [568, 226] on div "Files New File Create your first file Get started by starting a Javascript or C…" at bounding box center [354, 224] width 660 height 396
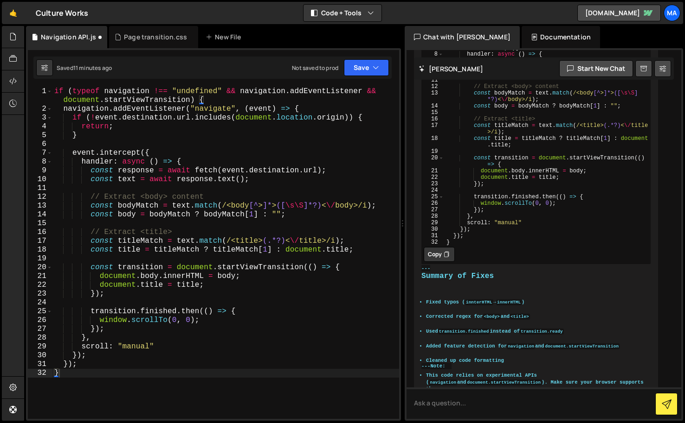
scroll to position [671, 0]
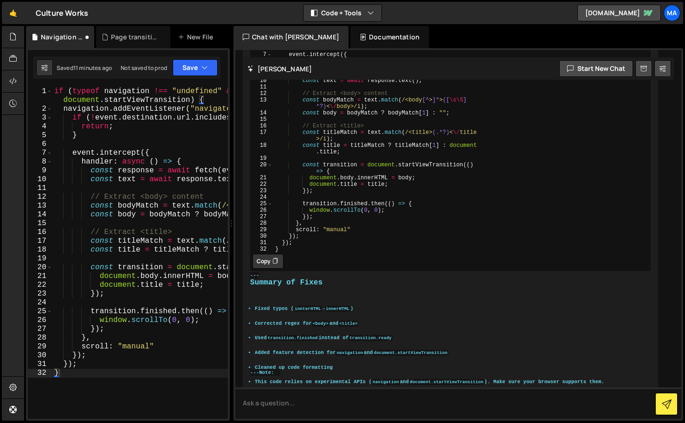
drag, startPoint x: 402, startPoint y: 215, endPoint x: 397, endPoint y: 219, distance: 7.0
click at [397, 219] on div "Files New File Create your first file Get started by starting a Javascript or C…" at bounding box center [354, 224] width 660 height 396
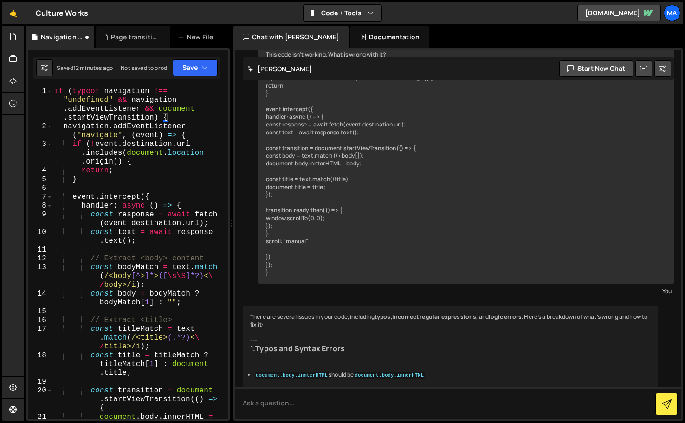
scroll to position [0, 0]
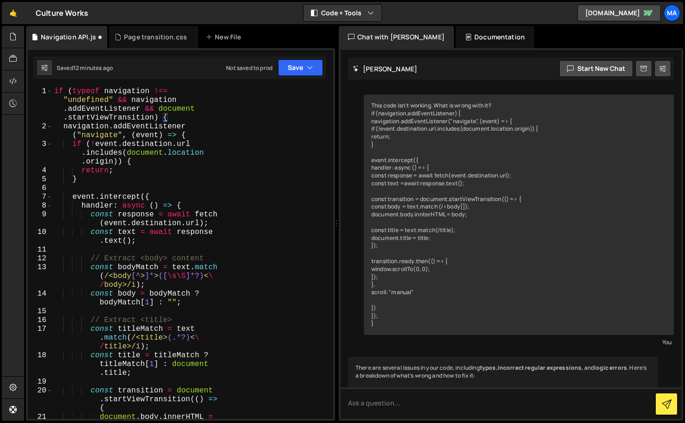
drag, startPoint x: 230, startPoint y: 229, endPoint x: 503, endPoint y: 205, distance: 274.2
click at [503, 205] on div "Files New File Create your first file Get started by starting a Javascript or C…" at bounding box center [354, 224] width 660 height 396
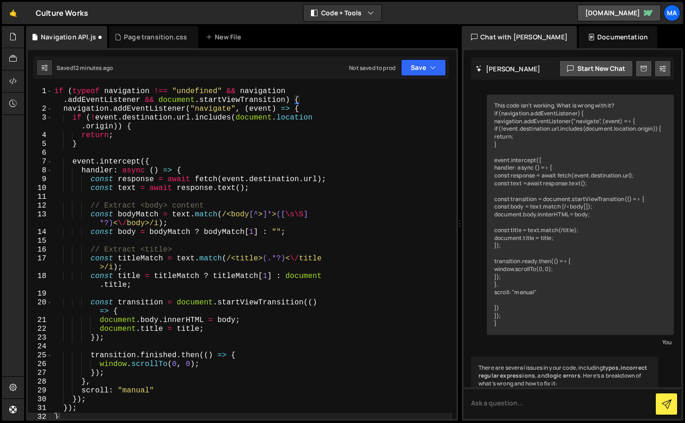
drag, startPoint x: 337, startPoint y: 229, endPoint x: 634, endPoint y: 196, distance: 298.7
click at [634, 196] on div "Files New File Create your first file Get started by starting a Javascript or C…" at bounding box center [354, 224] width 660 height 396
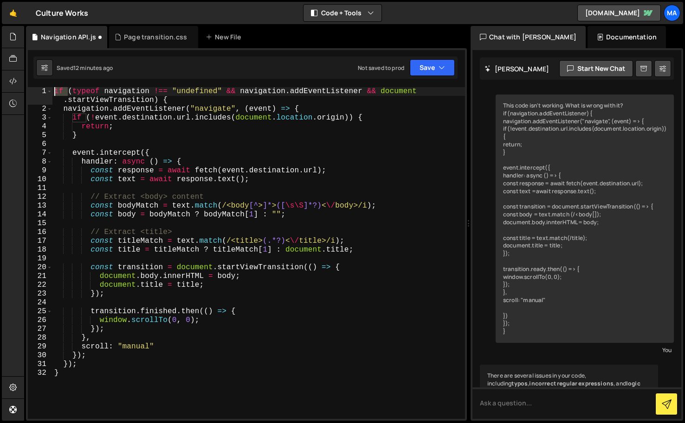
click at [66, 87] on div "if ( typeof navigation !== "undefined" && navigation . addEventListener && docu…" at bounding box center [258, 266] width 412 height 359
drag, startPoint x: 72, startPoint y: 92, endPoint x: 242, endPoint y: 92, distance: 169.3
click at [242, 92] on div "if ( typeof navigation !== "undefined" && navigation . addEventListener && docu…" at bounding box center [258, 266] width 412 height 359
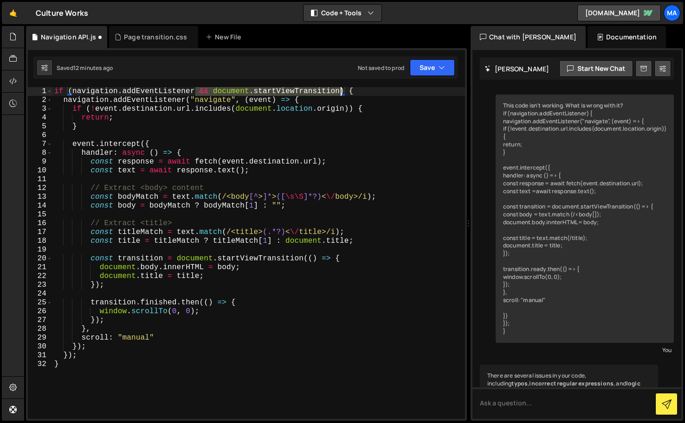
drag, startPoint x: 195, startPoint y: 93, endPoint x: 341, endPoint y: 92, distance: 145.6
click at [341, 92] on div "if ( navigation . addEventListener && document . startViewTransition ) { naviga…" at bounding box center [258, 262] width 412 height 350
click at [56, 93] on div "if ( navigation . addEventListener ) { navigation . addEventListener ( "navigat…" at bounding box center [258, 262] width 412 height 350
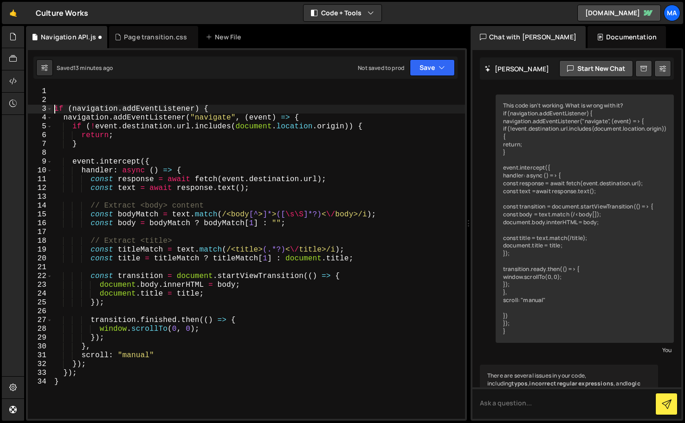
type textarea "if (navigation.addEventListener) {"
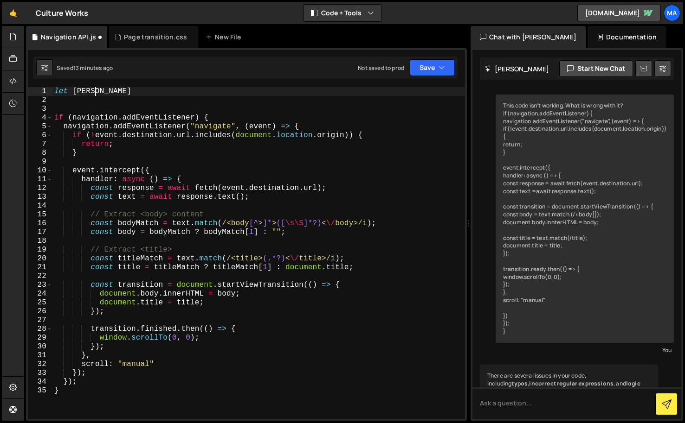
scroll to position [0, 2]
type textarea "let lenis;"
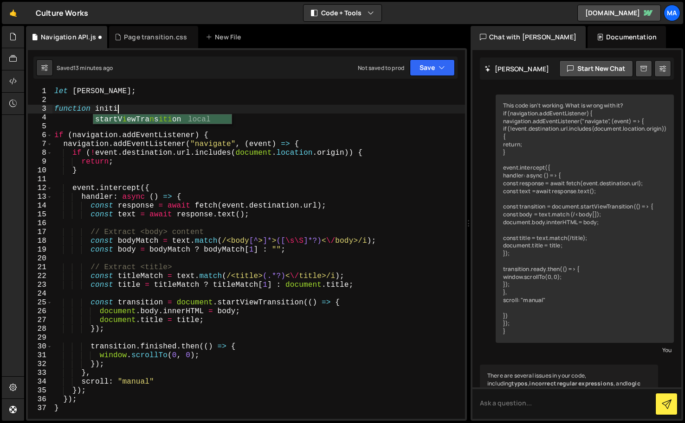
scroll to position [0, 3]
type textarea "function initilaztion"
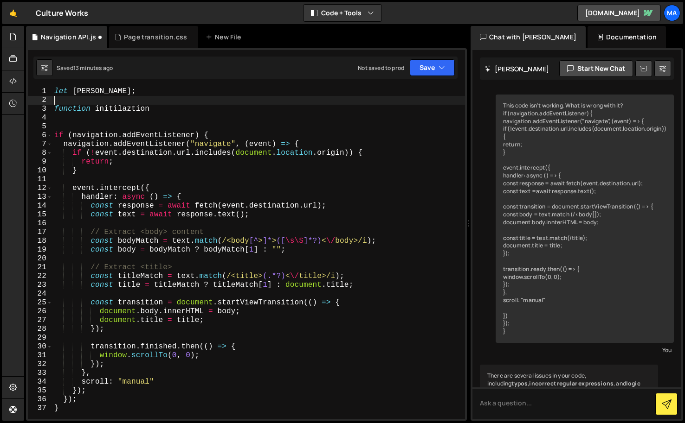
click at [146, 101] on div "let lenis ; function initilaztion if ( navigation . addEventListener ) { naviga…" at bounding box center [258, 262] width 412 height 350
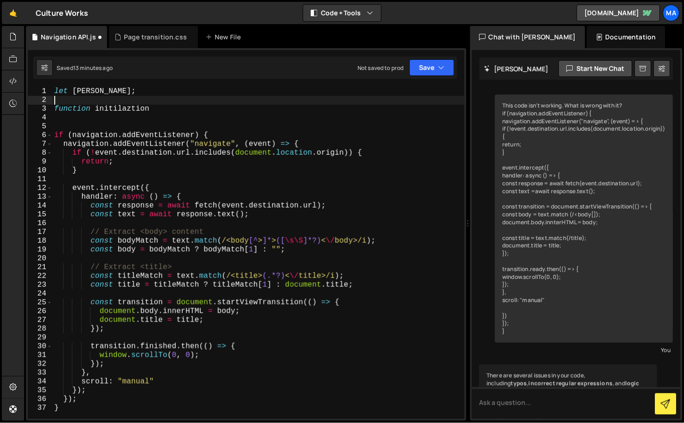
scroll to position [0, 0]
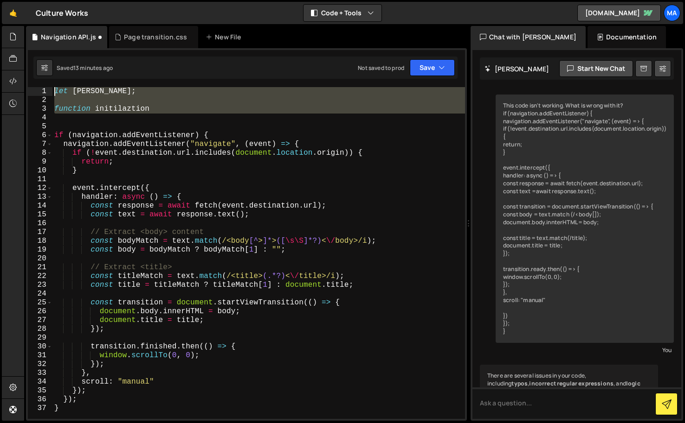
drag, startPoint x: 165, startPoint y: 116, endPoint x: 31, endPoint y: 75, distance: 140.4
click at [31, 75] on div "1 Type cmd + s to save your Javascript file. הההההההההההההההההההההההההההההההההה…" at bounding box center [246, 234] width 441 height 373
type textarea "let lenis;"
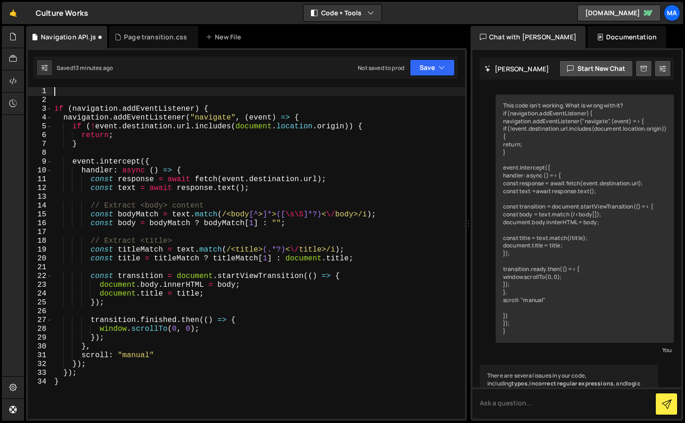
type textarea "if (navigation.addEventListener) {"
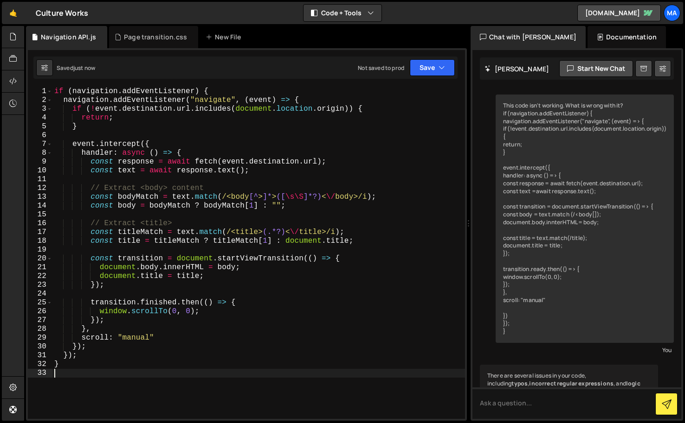
click at [267, 392] on div "if ( navigation . addEventListener ) { navigation . addEventListener ( "navigat…" at bounding box center [258, 262] width 412 height 350
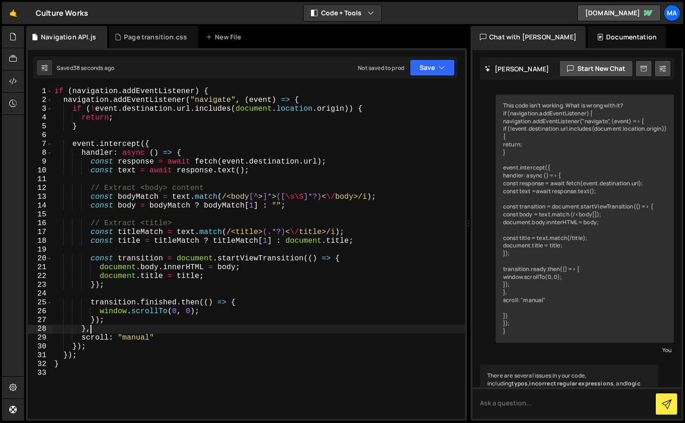
click at [279, 328] on div "if ( navigation . addEventListener ) { navigation . addEventListener ( "navigat…" at bounding box center [258, 262] width 412 height 350
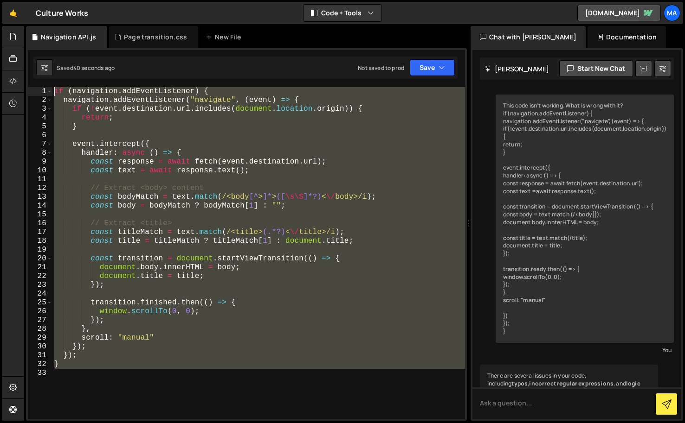
drag, startPoint x: 142, startPoint y: 382, endPoint x: 39, endPoint y: 85, distance: 314.2
click at [39, 85] on div "1 Type cmd + s to save your Javascript file. הההההההההההההההההההההההההההההההההה…" at bounding box center [246, 234] width 441 height 373
type textarea "if (navigation.addEventListener) { navigation.addEventListener("navigate", (eve…"
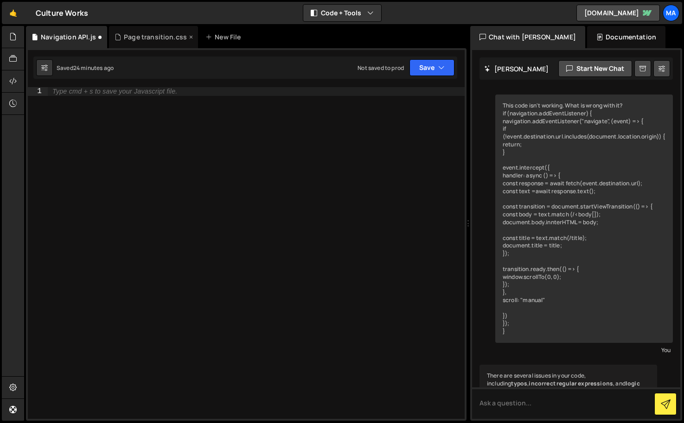
click at [163, 41] on div "Page transition.css" at bounding box center [155, 36] width 63 height 9
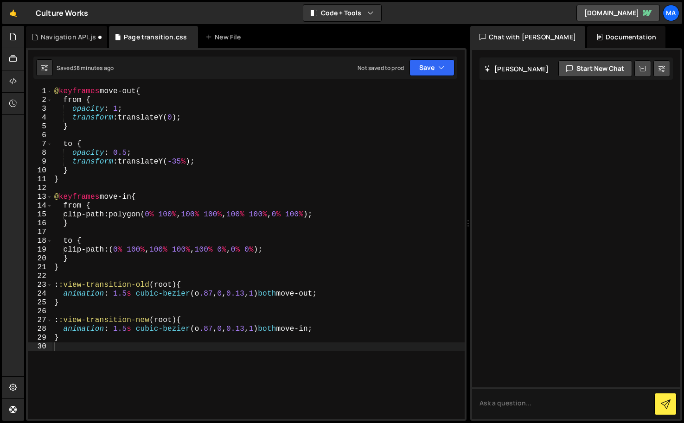
type textarea "}"
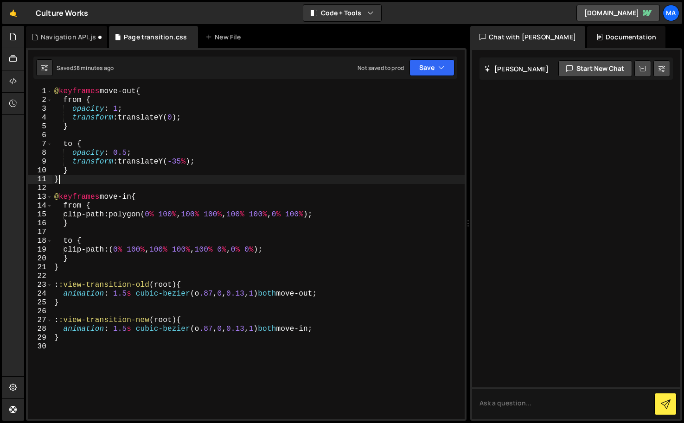
click at [212, 183] on div "@ keyframes move-out { from { opacity : 1 ; transform : translateY( 0 ) ; } to …" at bounding box center [258, 262] width 412 height 350
click at [74, 39] on div "Navigation API.js" at bounding box center [68, 36] width 55 height 9
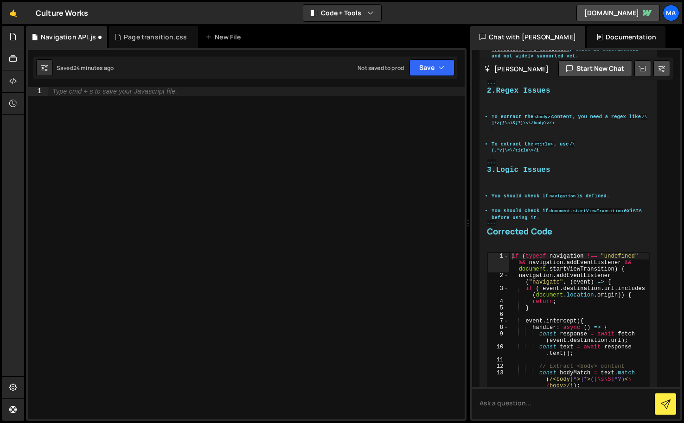
click at [225, 178] on div "Type cmd + s to save your Javascript file." at bounding box center [256, 262] width 417 height 350
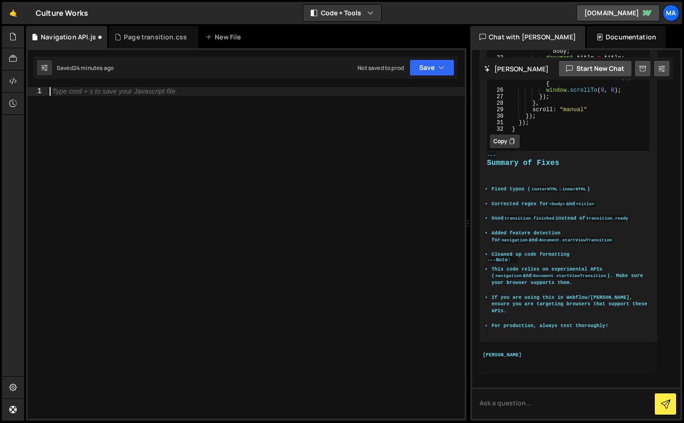
scroll to position [1015, 0]
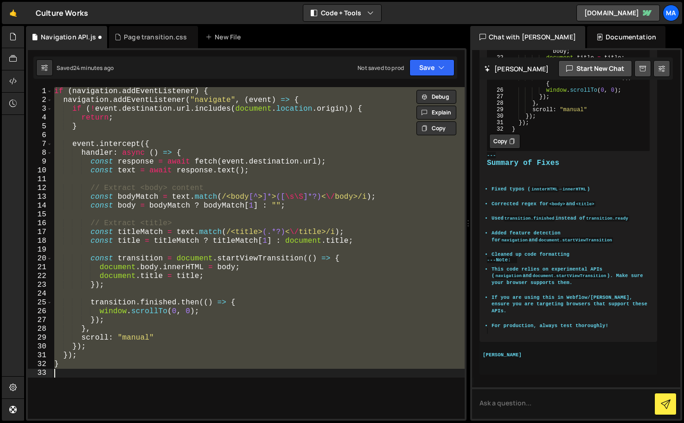
type textarea "transition.finished.then(() => {"
click at [241, 301] on div "if ( navigation . addEventListener ) { navigation . addEventListener ( "navigat…" at bounding box center [258, 262] width 412 height 350
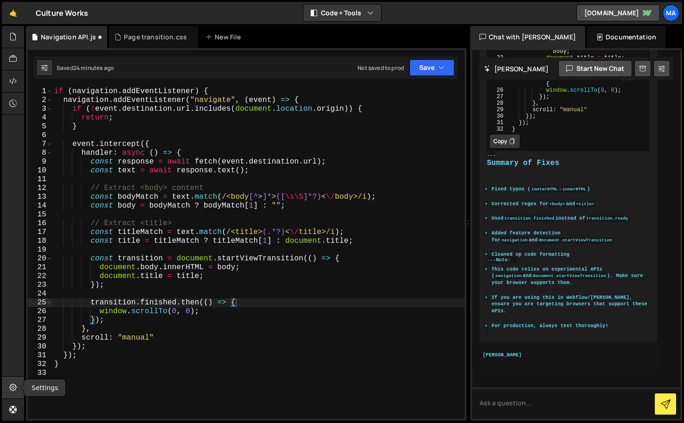
click at [16, 384] on icon at bounding box center [12, 388] width 7 height 10
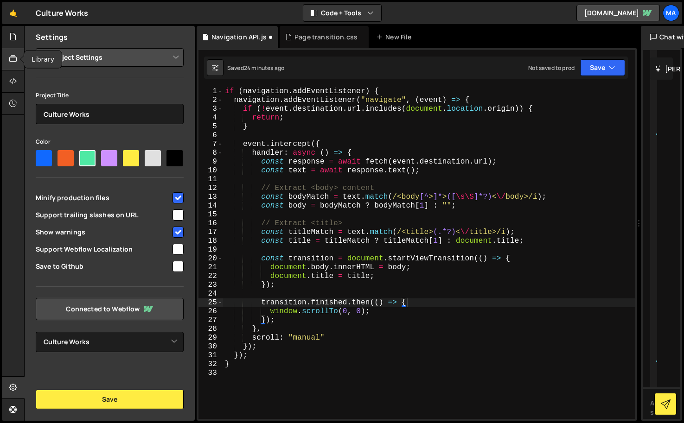
click at [12, 48] on div at bounding box center [13, 59] width 23 height 22
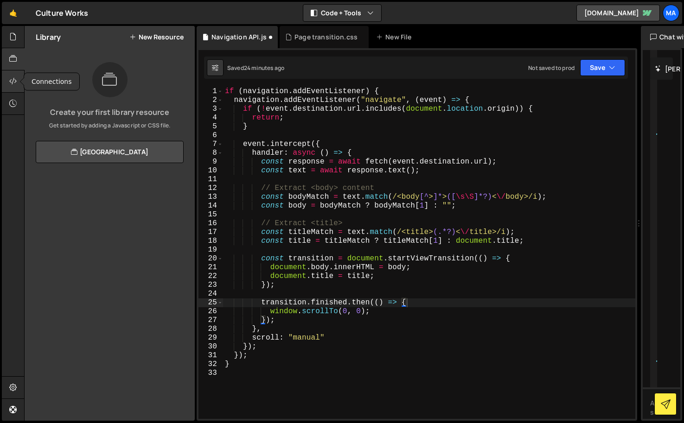
click at [12, 81] on icon at bounding box center [12, 81] width 7 height 10
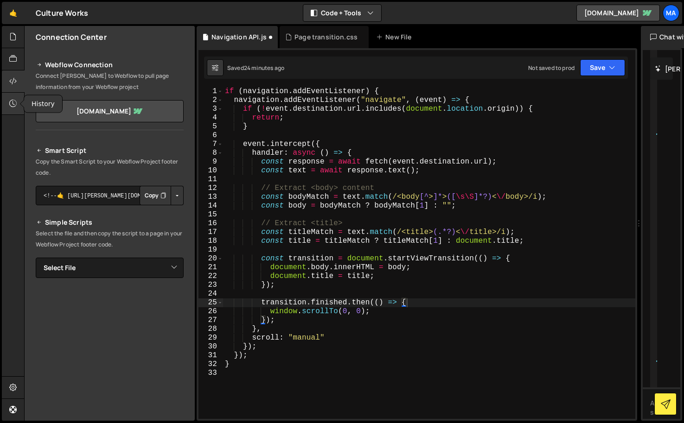
click at [13, 99] on icon at bounding box center [12, 103] width 7 height 10
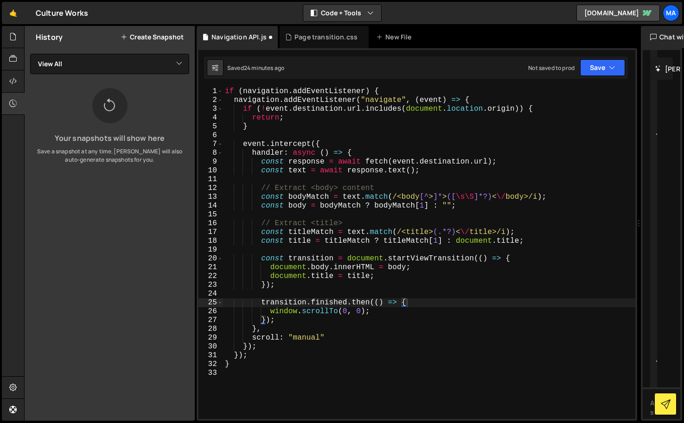
click at [155, 38] on button "Create Snapshot" at bounding box center [152, 36] width 63 height 7
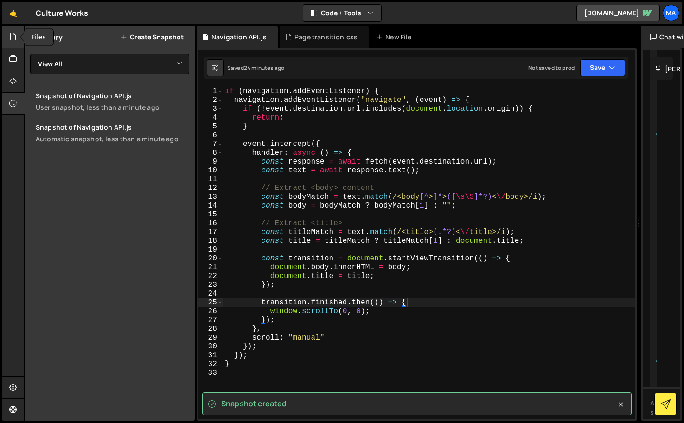
click at [15, 39] on icon at bounding box center [12, 37] width 7 height 10
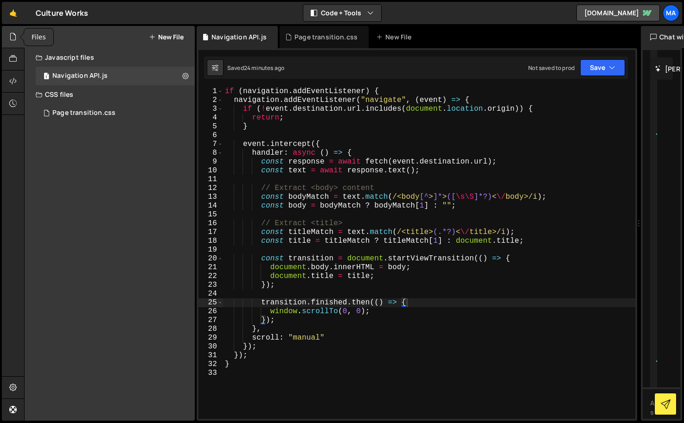
click at [16, 43] on div at bounding box center [13, 37] width 23 height 22
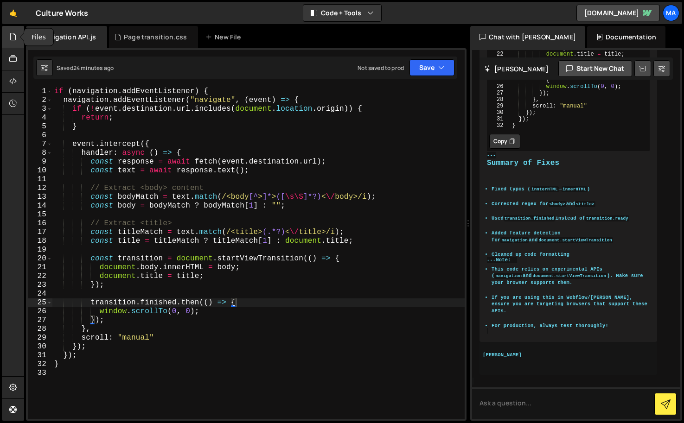
scroll to position [974, 0]
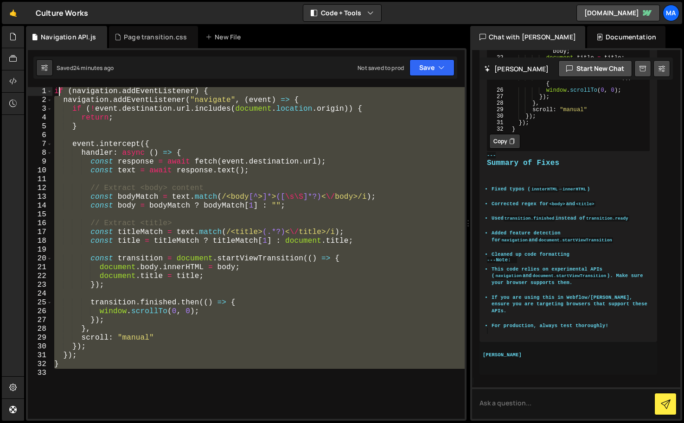
drag, startPoint x: 153, startPoint y: 380, endPoint x: 58, endPoint y: 90, distance: 306.1
click at [58, 90] on div "if ( navigation . addEventListener ) { navigation . addEventListener ( "navigat…" at bounding box center [258, 262] width 412 height 350
type textarea "i"
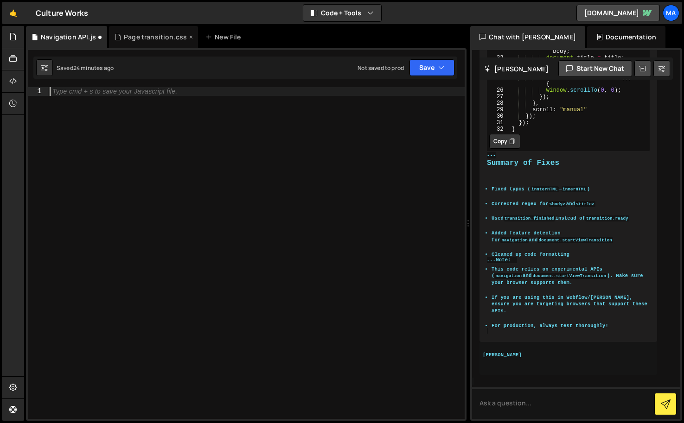
click at [137, 33] on div "Page transition.css" at bounding box center [155, 36] width 63 height 9
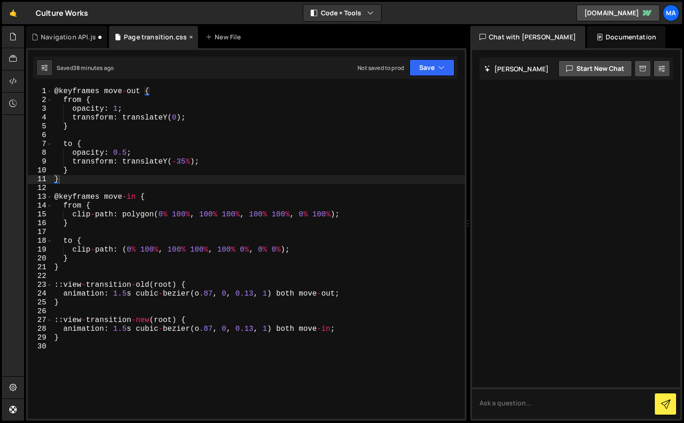
scroll to position [0, 0]
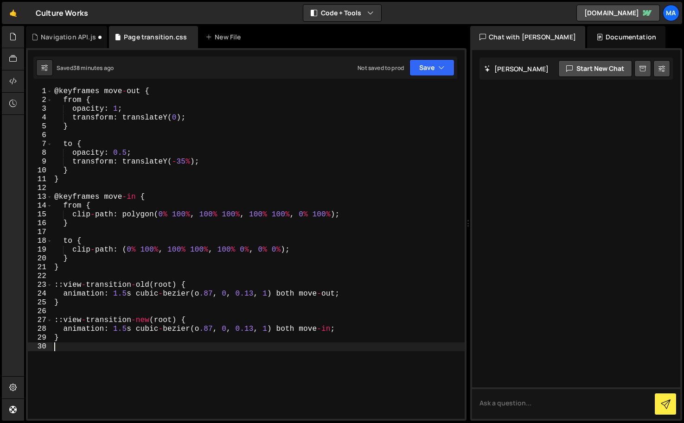
drag, startPoint x: 120, startPoint y: 372, endPoint x: 188, endPoint y: 356, distance: 69.4
click at [188, 356] on div "@ keyframes move - out { from { opacity : 1 ; transform : translateY ( 0 ) ; } …" at bounding box center [258, 262] width 412 height 350
click at [179, 349] on div "@ keyframes move - out { from { opacity : 1 ; transform : translateY ( 0 ) ; } …" at bounding box center [258, 262] width 412 height 350
type textarea "}"
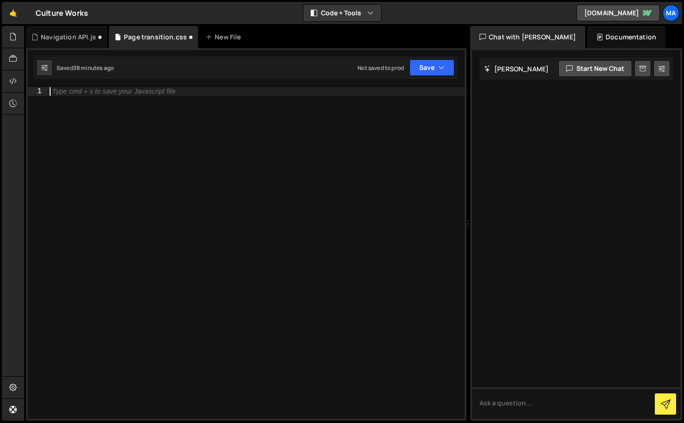
click at [297, 196] on div "Type cmd + s to save your Javascript file." at bounding box center [256, 262] width 417 height 350
type textarea "}"
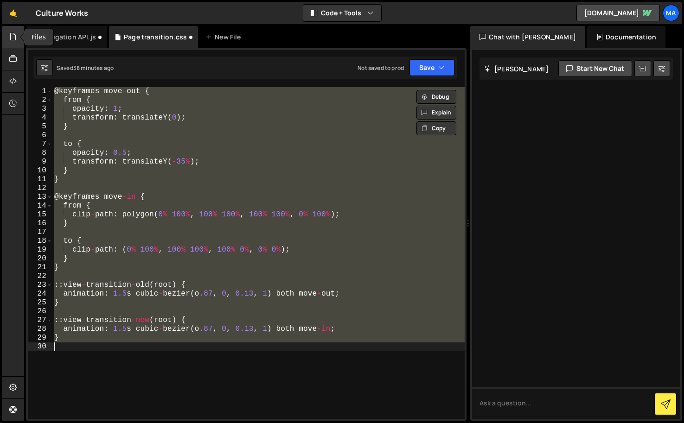
click at [13, 36] on icon at bounding box center [12, 37] width 7 height 10
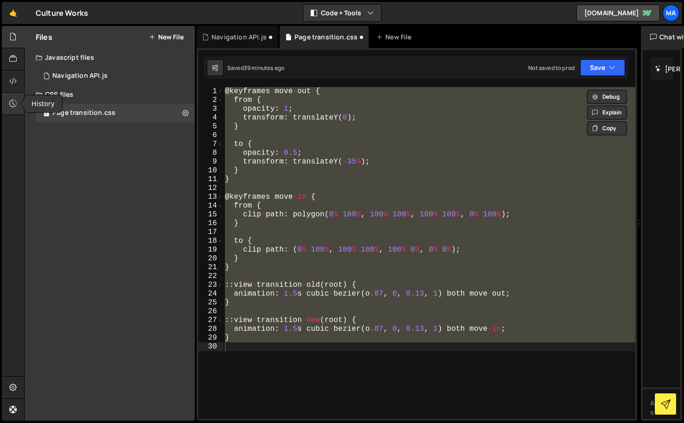
click at [14, 109] on div at bounding box center [13, 104] width 23 height 22
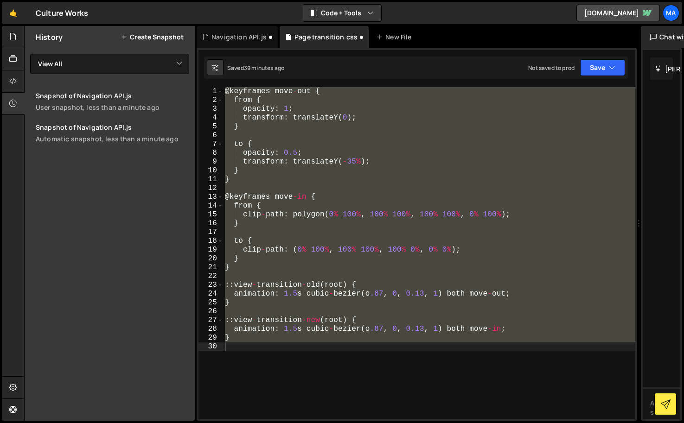
click at [159, 34] on button "Create Snapshot" at bounding box center [152, 36] width 63 height 7
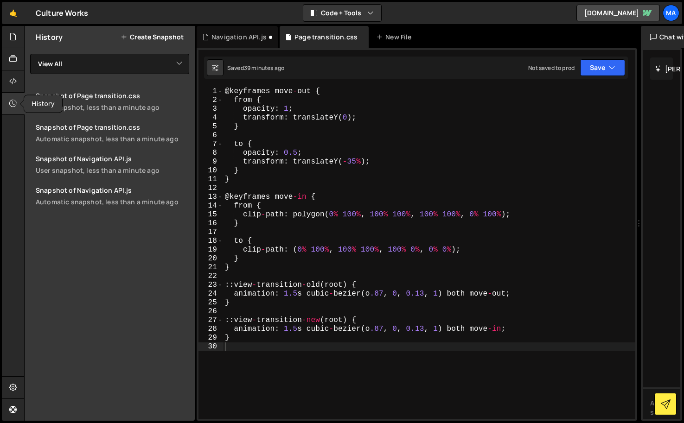
click at [16, 100] on icon at bounding box center [12, 103] width 7 height 10
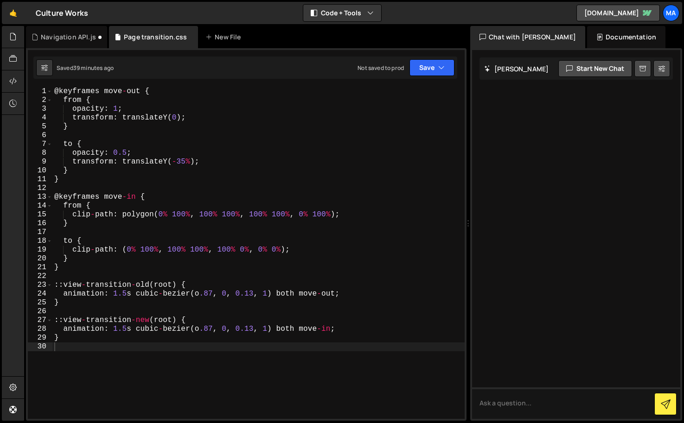
click at [153, 364] on div "@ keyframes move - out { from { opacity : 1 ; transform : translateY ( 0 ) ; } …" at bounding box center [258, 262] width 412 height 350
type textarea "}"
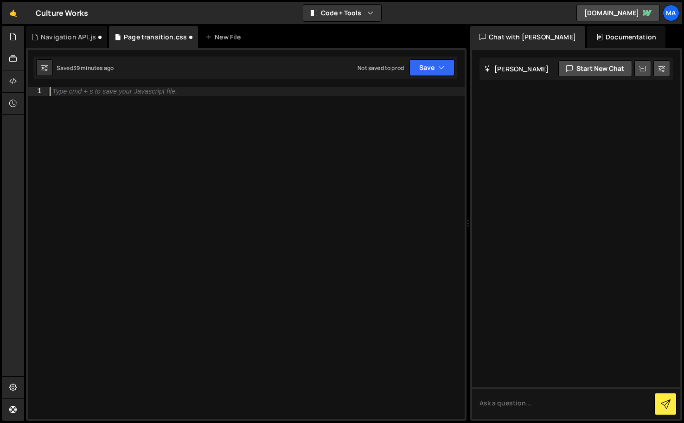
click at [191, 271] on div "Type cmd + s to save your Javascript file." at bounding box center [256, 262] width 417 height 350
click at [65, 41] on div "Navigation API.js" at bounding box center [66, 37] width 81 height 22
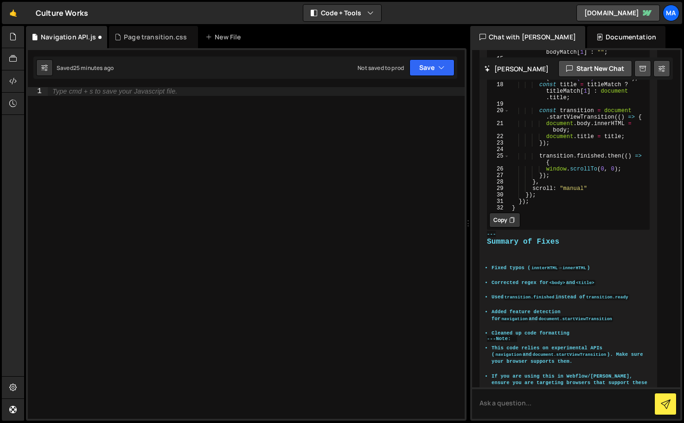
scroll to position [1015, 0]
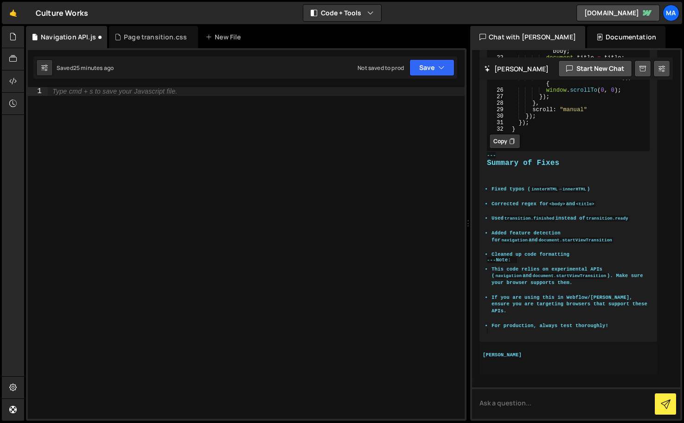
click at [144, 188] on div "Type cmd + s to save your Javascript file." at bounding box center [256, 262] width 417 height 350
click at [138, 37] on div "Page transition.css" at bounding box center [155, 36] width 63 height 9
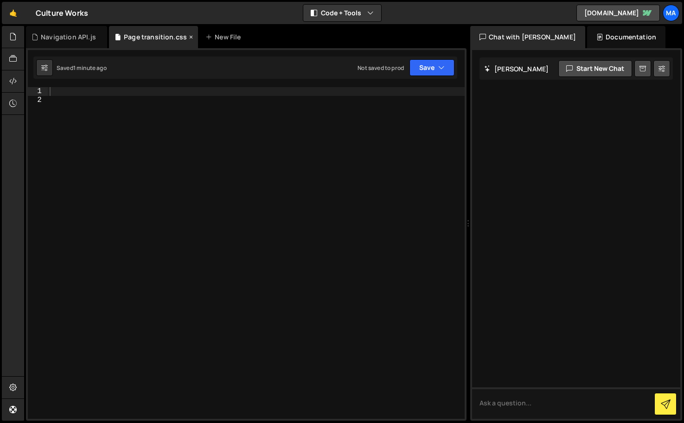
scroll to position [0, 0]
click at [186, 163] on div at bounding box center [256, 262] width 417 height 350
paste textarea "}"
type textarea "}"
paste textarea "}"
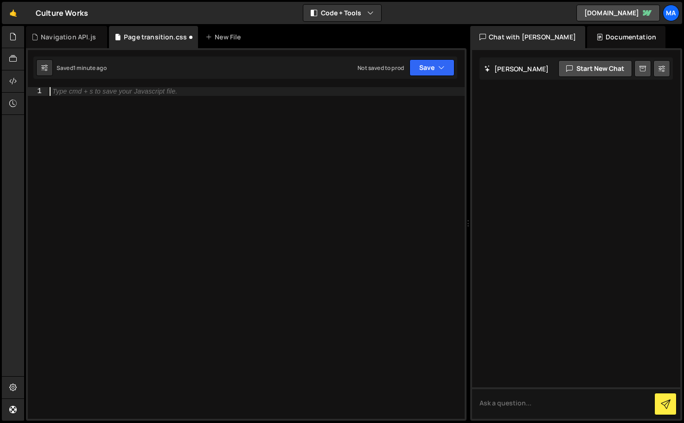
type textarea "}"
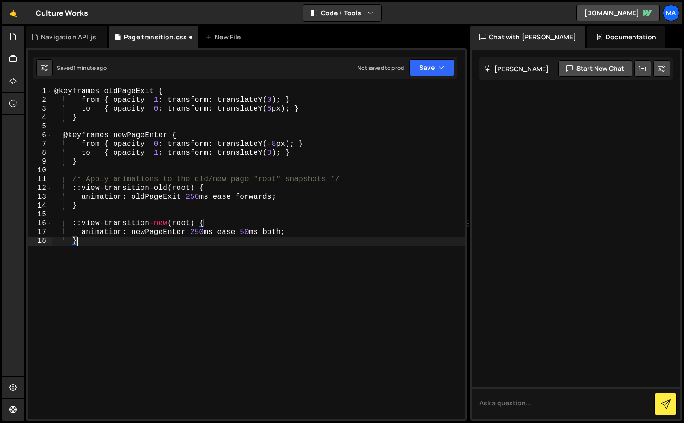
click at [262, 299] on div "@ keyframes oldPageExit { from { opacity : 1 ; transform : translateY ( 0 ) ; }…" at bounding box center [258, 262] width 412 height 350
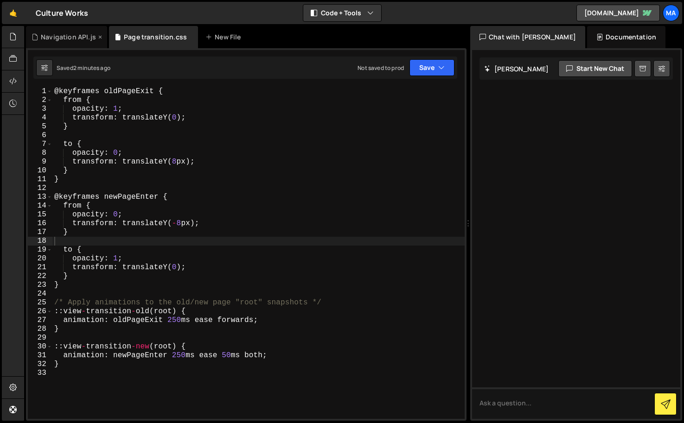
click at [71, 41] on div "Navigation API.js" at bounding box center [66, 37] width 81 height 22
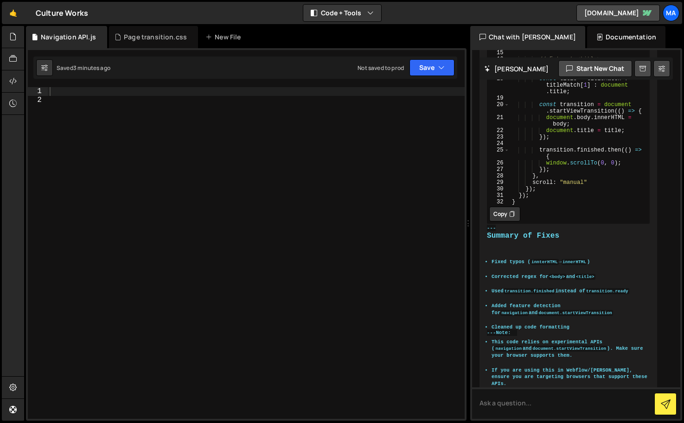
scroll to position [1015, 0]
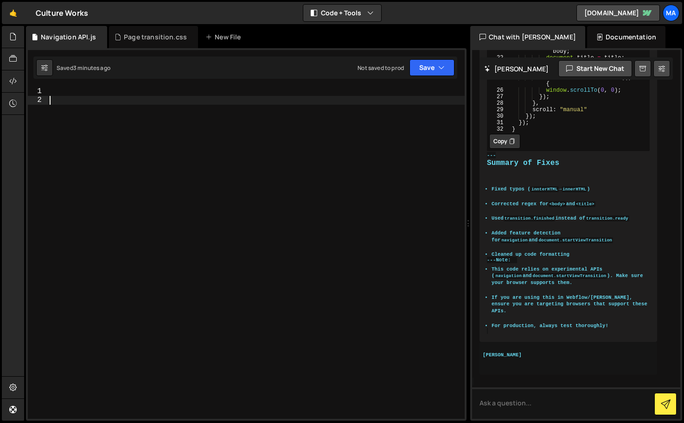
click at [132, 139] on div at bounding box center [256, 262] width 417 height 350
paste textarea "</script>"
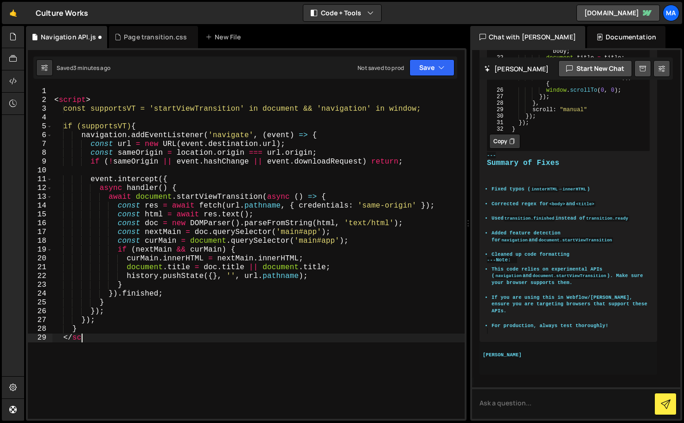
type textarea "<"
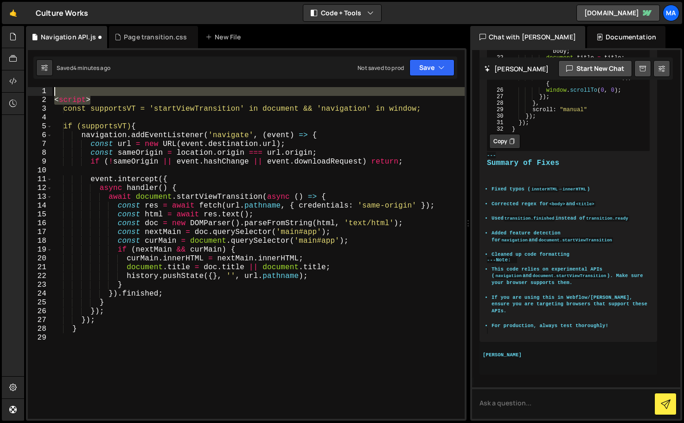
drag, startPoint x: 91, startPoint y: 99, endPoint x: 58, endPoint y: 94, distance: 33.7
click at [58, 94] on div "< script > const supportsVT = 'startViewTransition' in document && 'navigation'…" at bounding box center [258, 262] width 412 height 350
type textarea "<script>"
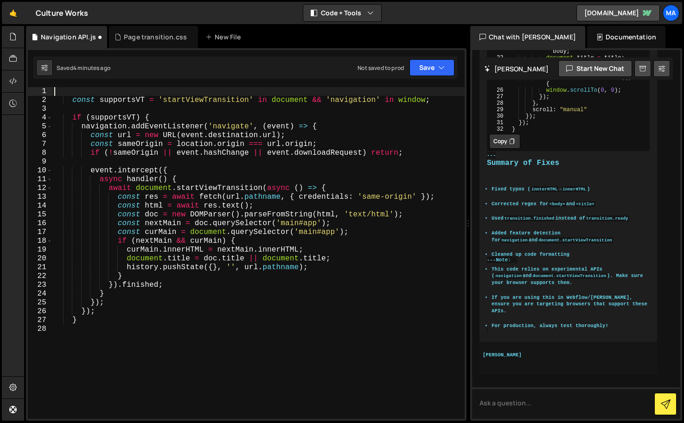
type textarea "const supportsVT = 'startViewTransition' in document && 'navigation' in window;"
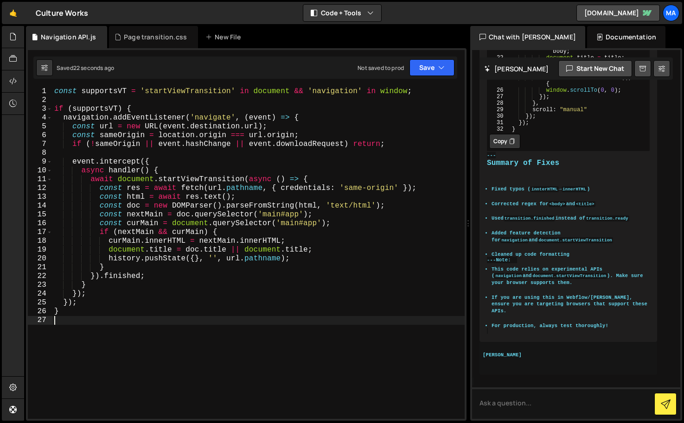
click at [317, 319] on div "const supportsVT = 'startViewTransition' in document && 'navigation' in window …" at bounding box center [258, 262] width 412 height 350
click at [96, 295] on div "const supportsVT = 'startViewTransition' in document && 'navigation' in window …" at bounding box center [258, 262] width 412 height 350
type textarea "}"
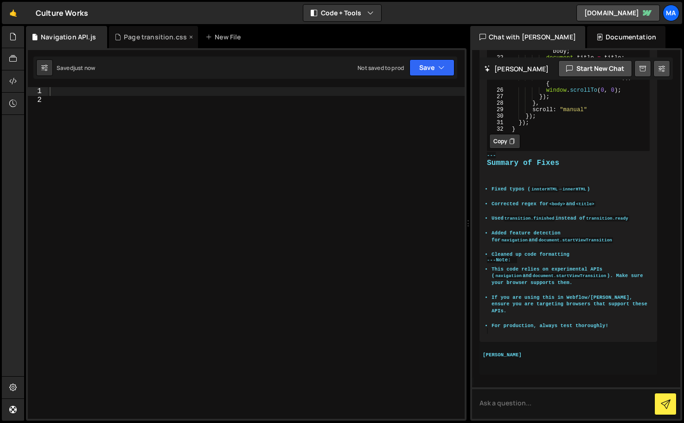
click at [142, 36] on div "Page transition.css" at bounding box center [155, 36] width 63 height 9
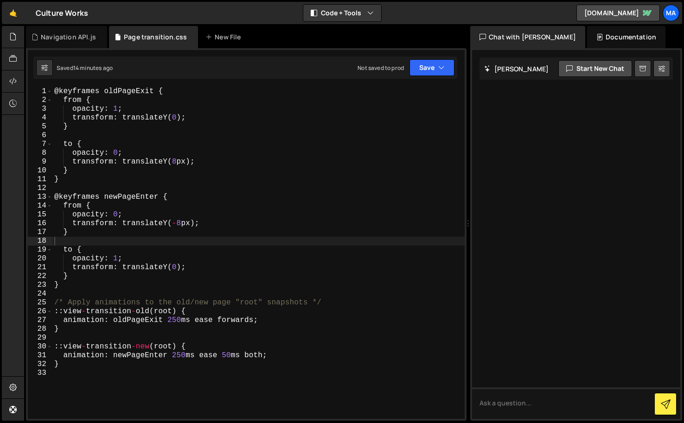
click at [224, 228] on div "@ keyframes oldPageExit { from { opacity : 1 ; transform : translateY ( 0 ) ; }…" at bounding box center [258, 262] width 412 height 350
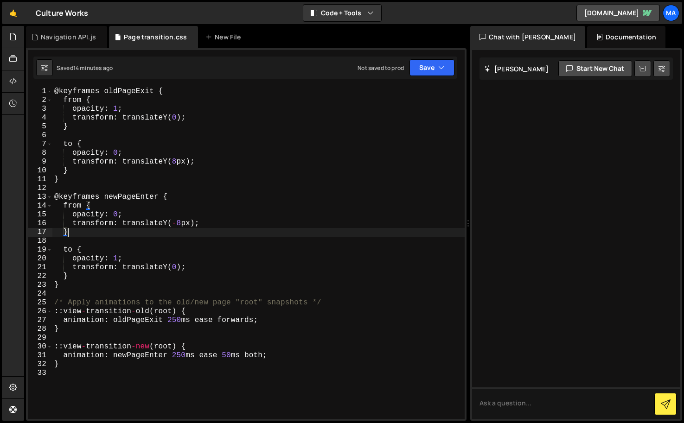
type textarea "}"
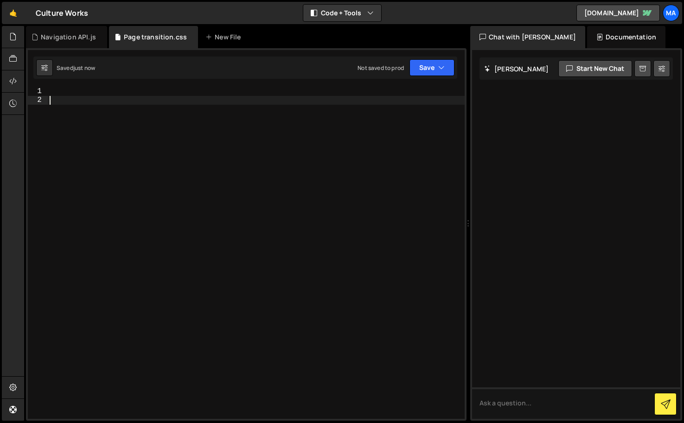
click at [231, 239] on div at bounding box center [256, 262] width 417 height 350
type textarea "@view-transitio"
type textarea "@view-transition {"
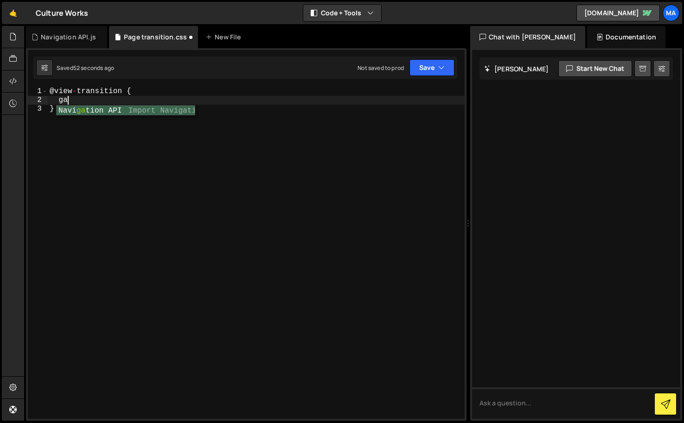
type textarea "g"
type textarea "navigation: auto;"
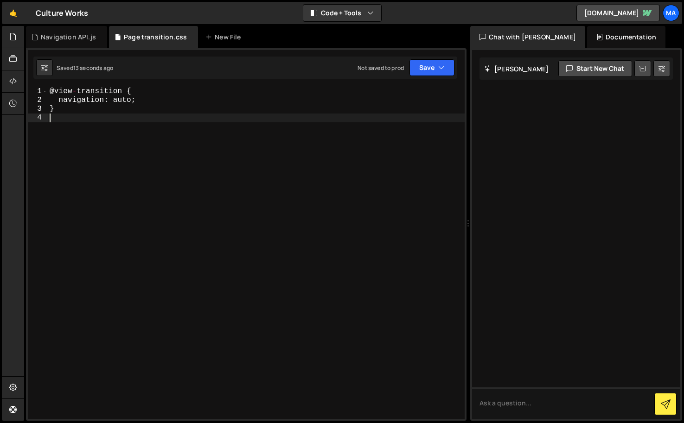
click at [289, 155] on div "@ view - transition { navigation : auto ; }" at bounding box center [256, 262] width 417 height 350
click at [96, 156] on div "@ view - transition { navigation : auto ; }" at bounding box center [256, 262] width 417 height 350
type textarea "}"
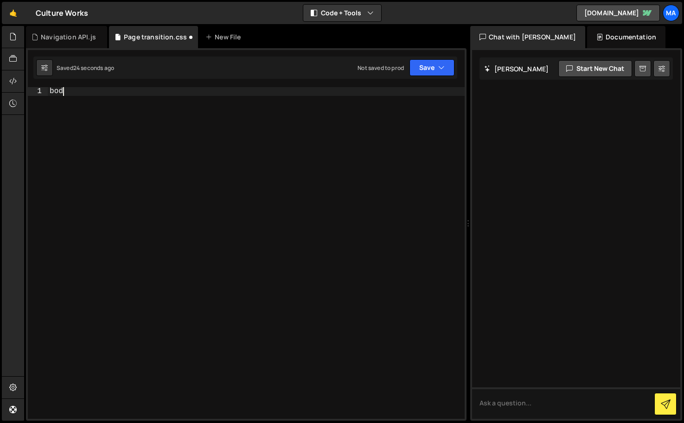
scroll to position [0, 0]
type textarea "body {"
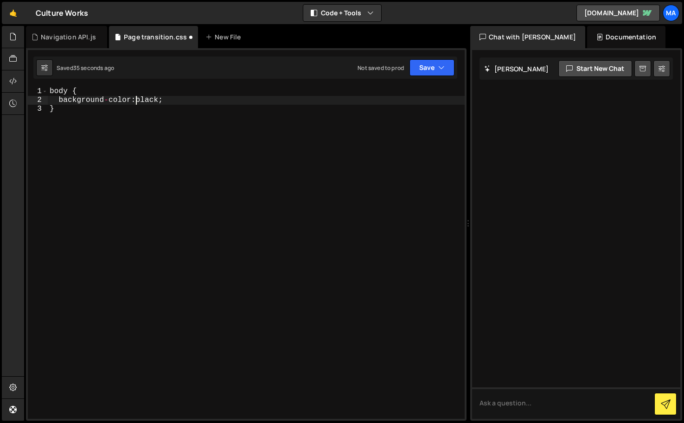
scroll to position [0, 6]
click at [109, 254] on div "body { background - color : black ; }" at bounding box center [256, 262] width 417 height 350
type textarea "}"
click at [235, 140] on div "body { background - color : black ; }" at bounding box center [256, 262] width 417 height 350
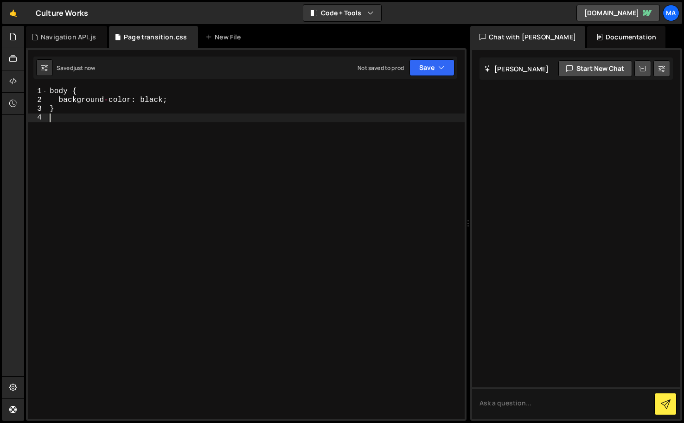
type textarea "}"
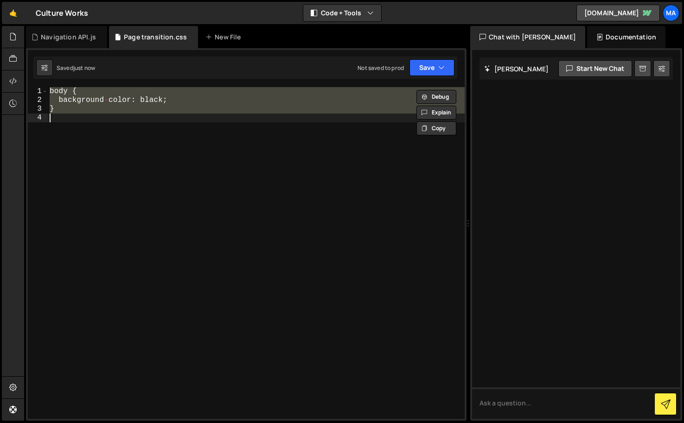
paste textarea
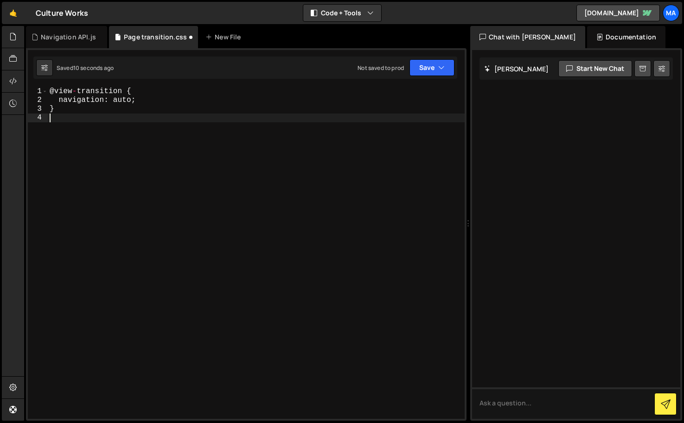
click at [425, 148] on div "@ view - transition { navigation : auto ; }" at bounding box center [256, 262] width 417 height 350
click at [396, 127] on div "@ view - transition { navigation : auto ; }" at bounding box center [256, 262] width 417 height 350
type textarea "}"
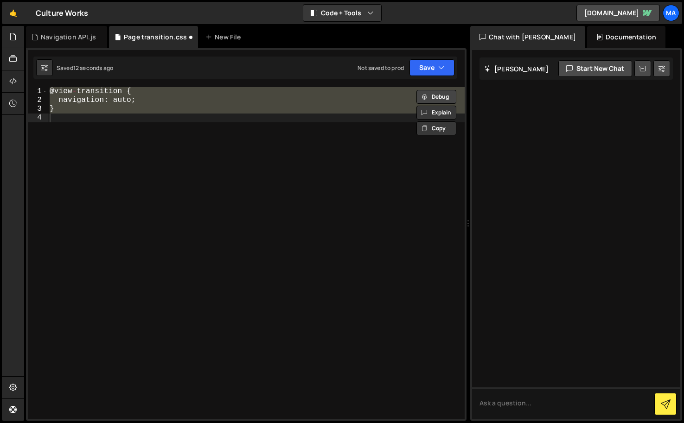
click at [447, 99] on button "Debug" at bounding box center [437, 97] width 40 height 14
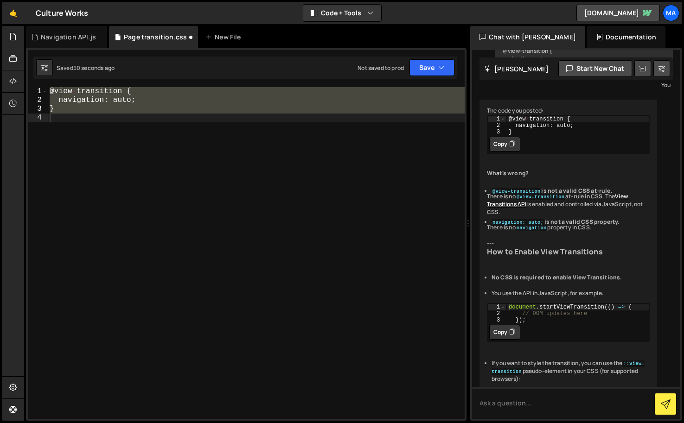
scroll to position [60, 0]
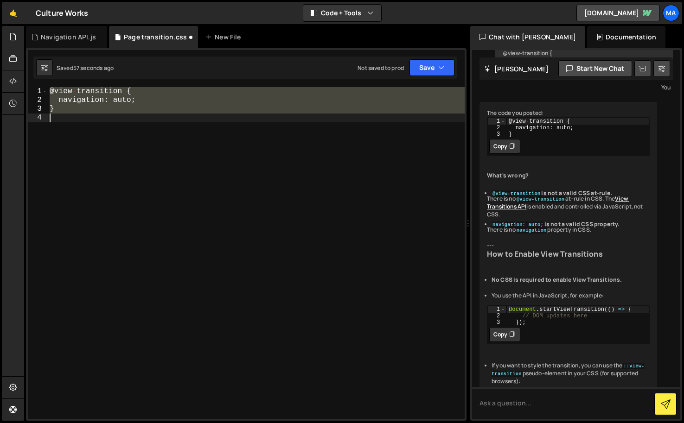
click at [126, 157] on div "@ view - transition { navigation : auto ; }" at bounding box center [256, 253] width 417 height 332
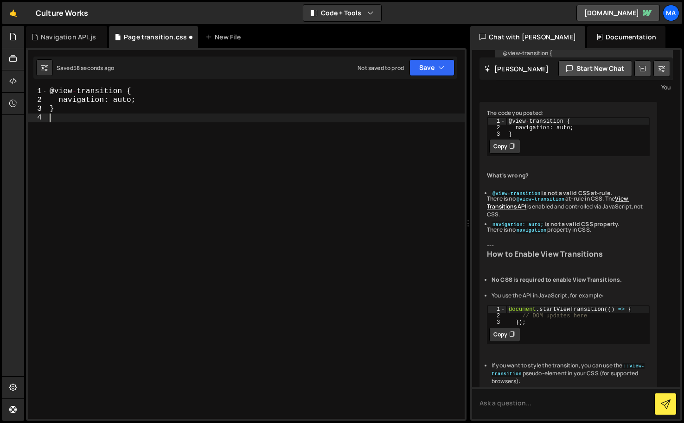
type textarea "}"
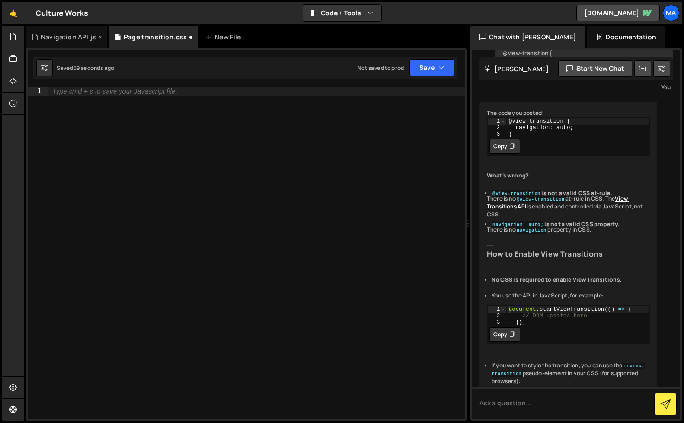
click at [64, 38] on div "Navigation API.js" at bounding box center [68, 36] width 55 height 9
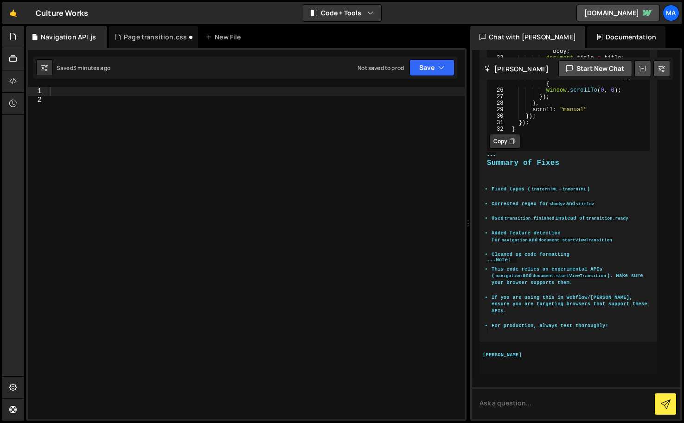
scroll to position [1015, 0]
click at [103, 137] on div at bounding box center [256, 262] width 417 height 350
click at [142, 38] on div "Page transition.css" at bounding box center [155, 36] width 63 height 9
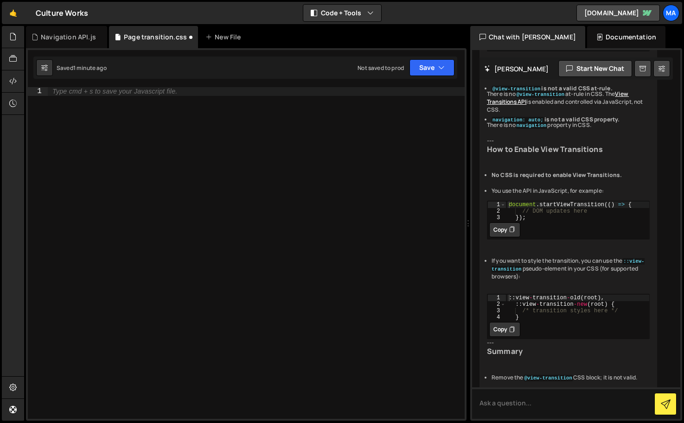
scroll to position [311, 0]
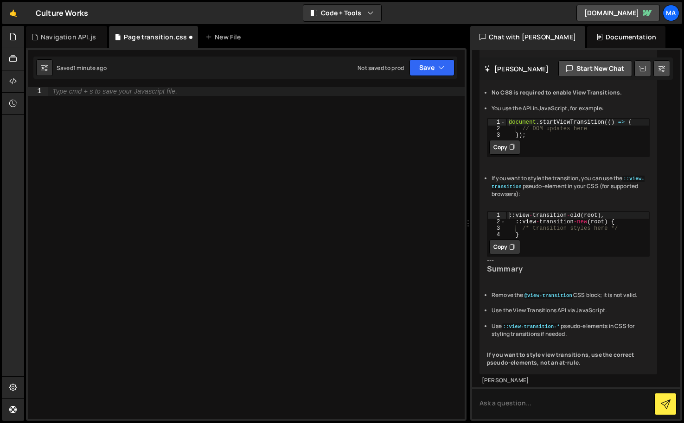
click at [135, 162] on div "Type cmd + s to save your Javascript file." at bounding box center [256, 262] width 417 height 350
click at [71, 38] on div "Navigation API.js" at bounding box center [68, 36] width 55 height 9
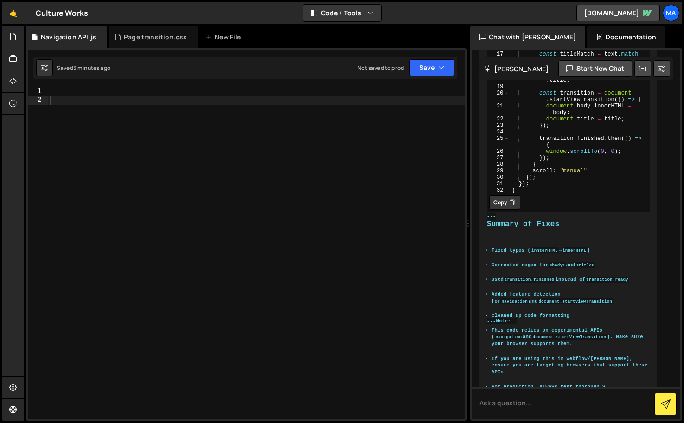
scroll to position [1015, 0]
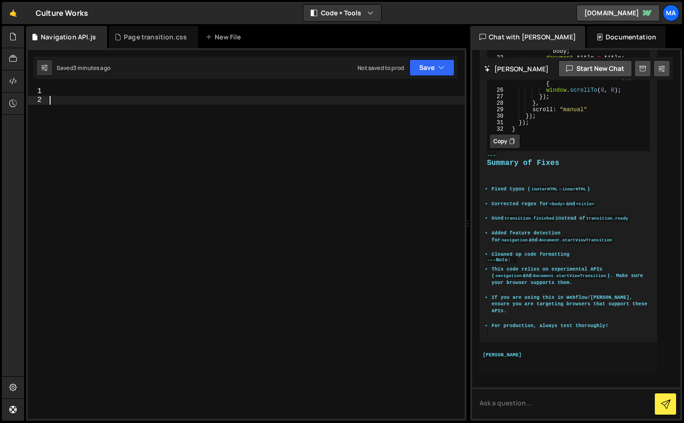
click at [112, 159] on div at bounding box center [256, 262] width 417 height 350
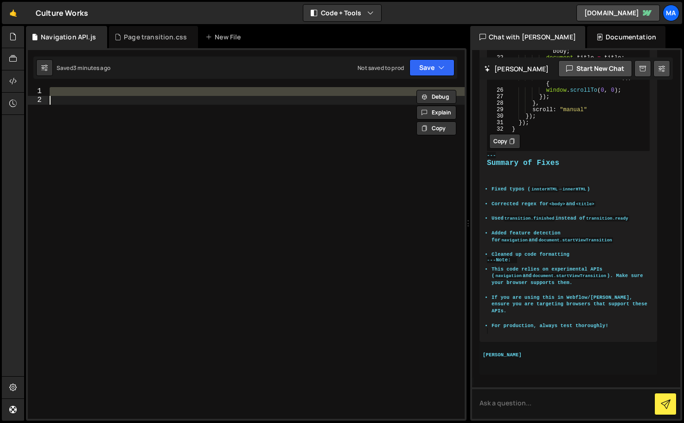
paste textarea
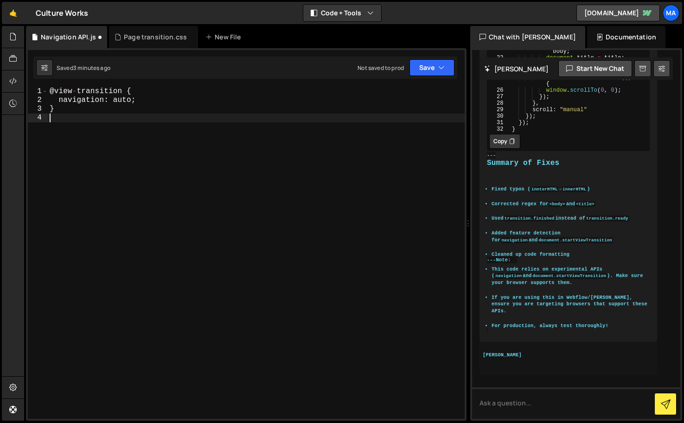
click at [121, 177] on div "@ view - transition { navigation : auto ; }" at bounding box center [256, 262] width 417 height 350
click at [136, 163] on div "@ view - transition { navigation : auto ; }" at bounding box center [256, 262] width 417 height 350
type textarea "}"
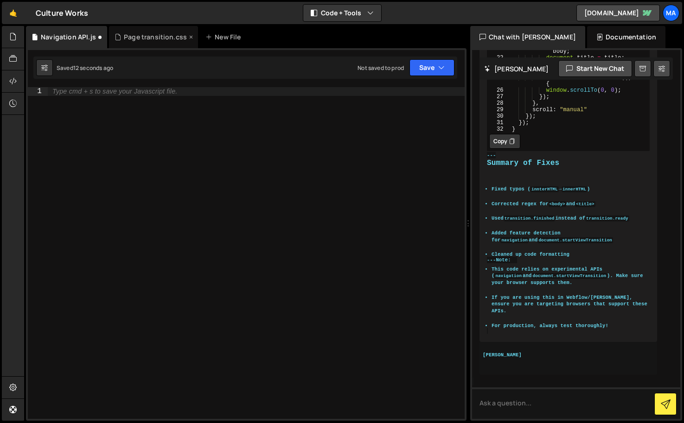
click at [140, 43] on div "Page transition.css" at bounding box center [153, 37] width 89 height 22
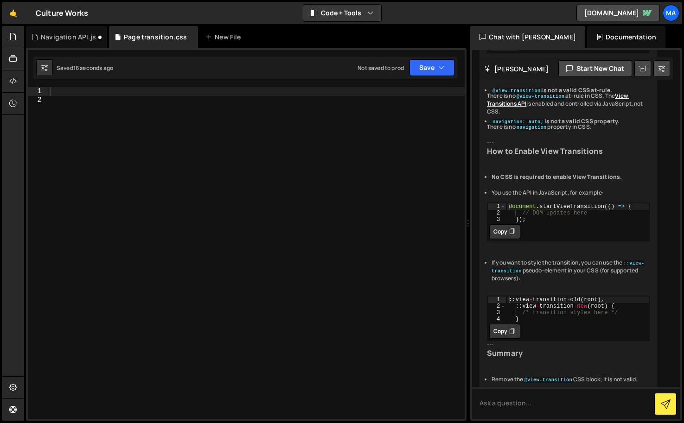
scroll to position [311, 0]
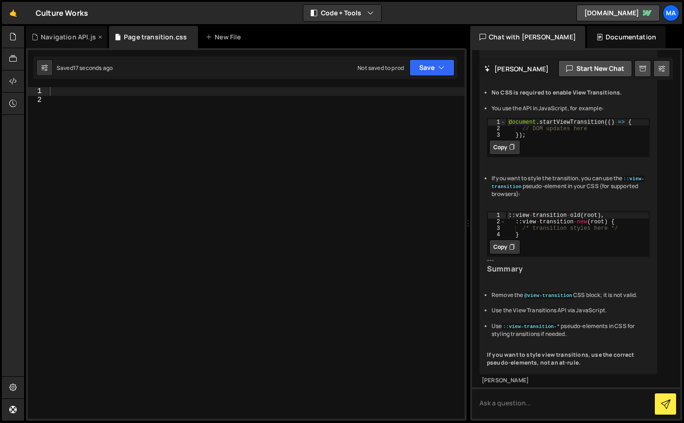
click at [69, 36] on div "Navigation API.js" at bounding box center [68, 36] width 55 height 9
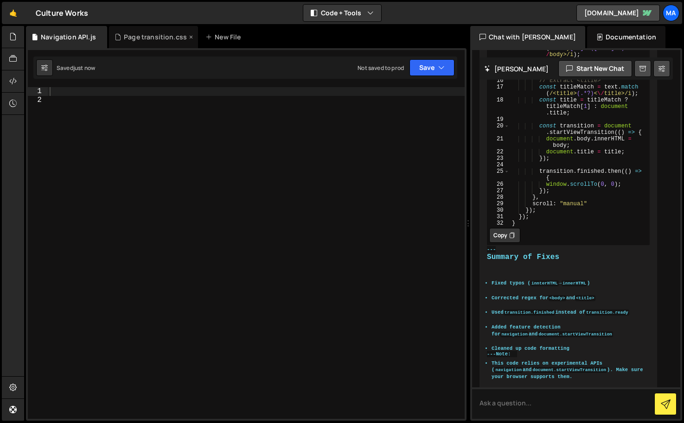
scroll to position [1015, 0]
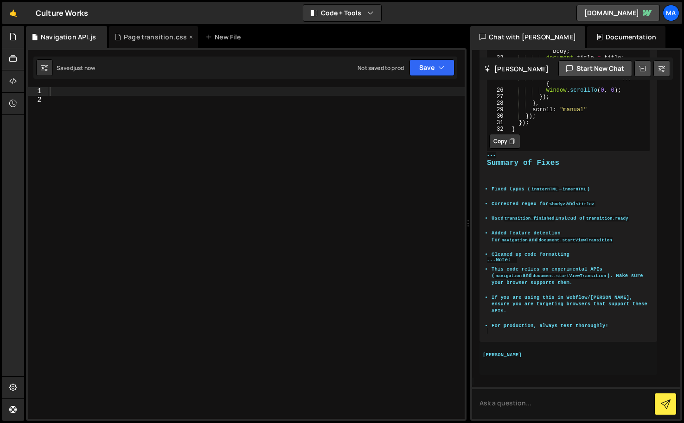
click at [148, 35] on div "Page transition.css" at bounding box center [155, 36] width 63 height 9
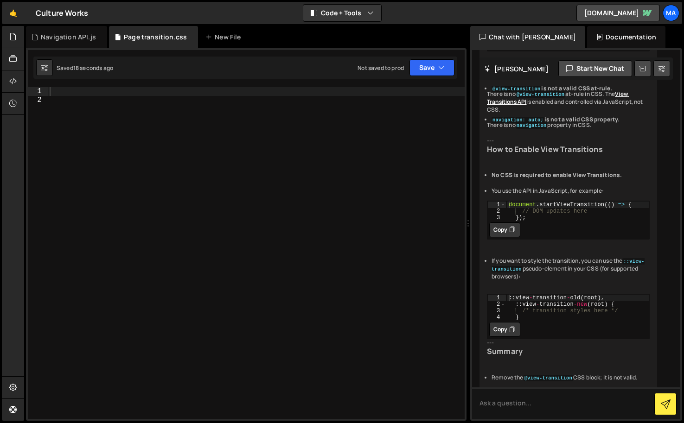
scroll to position [311, 0]
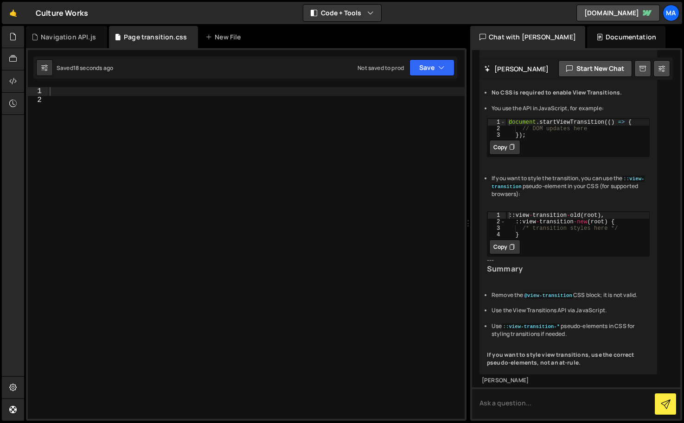
click at [135, 109] on div at bounding box center [256, 262] width 417 height 350
paste textarea "}"
type textarea "@view-transition {"
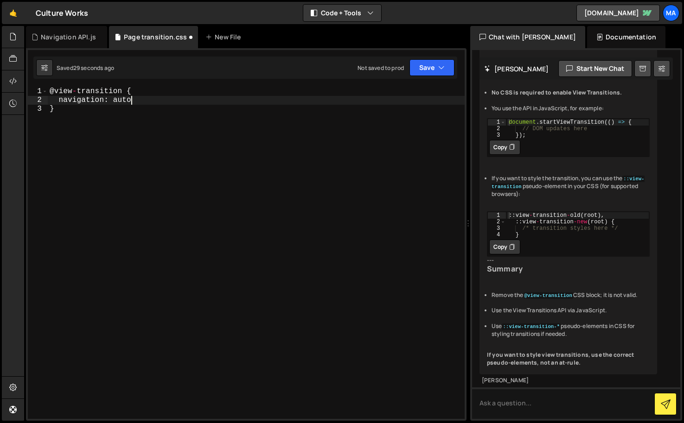
scroll to position [0, 5]
click at [251, 140] on div "@ view - transition { navigation : auto ; }" at bounding box center [256, 262] width 417 height 350
type textarea "}"
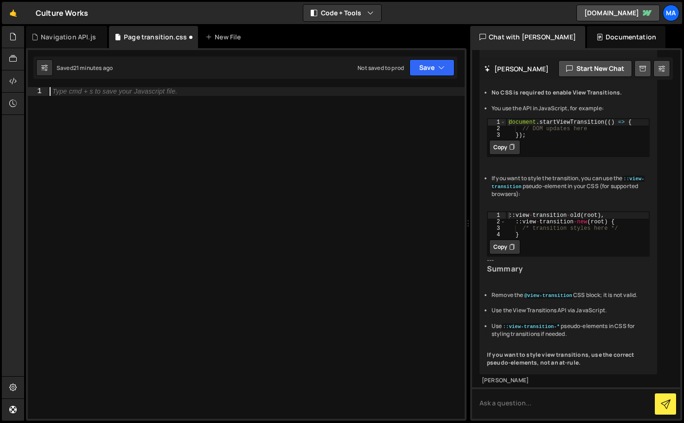
click at [174, 165] on div "Type cmd + s to save your Javascript file." at bounding box center [256, 262] width 417 height 350
click at [10, 104] on icon at bounding box center [12, 103] width 7 height 10
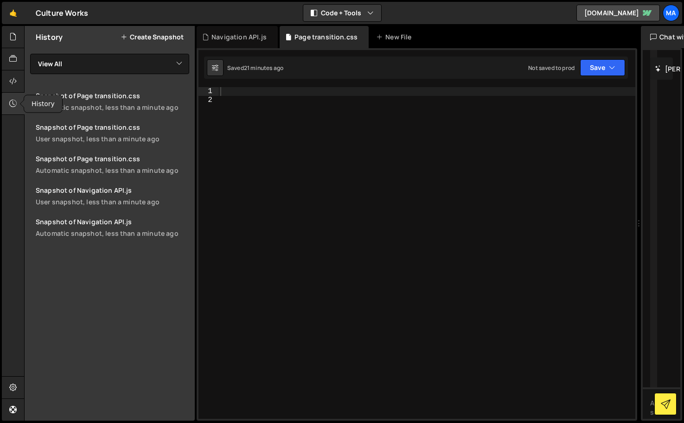
scroll to position [1176, 0]
click at [150, 138] on div "User snapshot, less than a minute ago" at bounding box center [113, 139] width 154 height 9
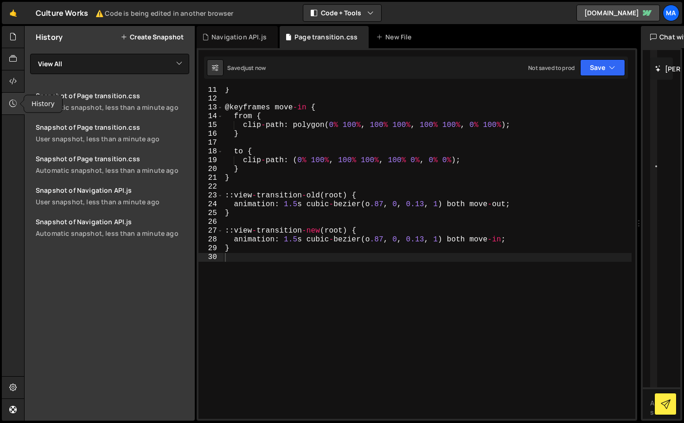
click at [16, 104] on icon at bounding box center [12, 103] width 7 height 10
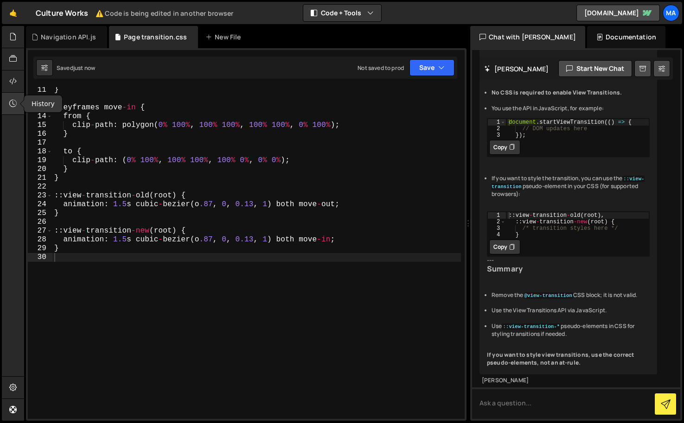
scroll to position [311, 0]
click at [300, 274] on div "} @ keyframes move - in { from { clip - path : polygon ( 0 % 100 % , 100 % 100 …" at bounding box center [256, 261] width 409 height 350
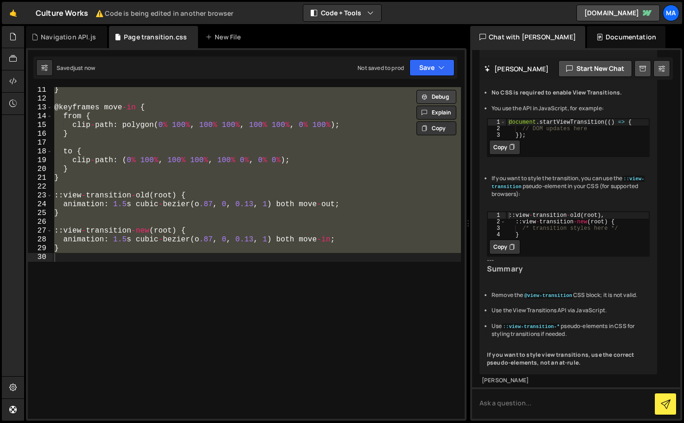
click at [440, 97] on button "Debug" at bounding box center [437, 97] width 40 height 14
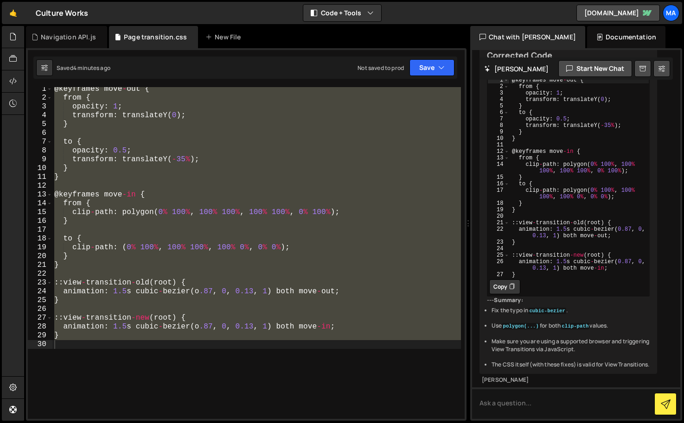
scroll to position [0, 0]
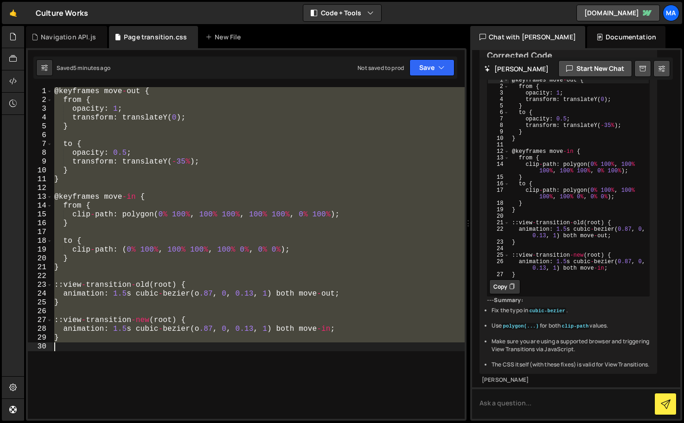
click at [221, 214] on div "@ keyframes move - out { from { opacity : 1 ; transform : translateY ( 0 ) ; } …" at bounding box center [258, 253] width 412 height 332
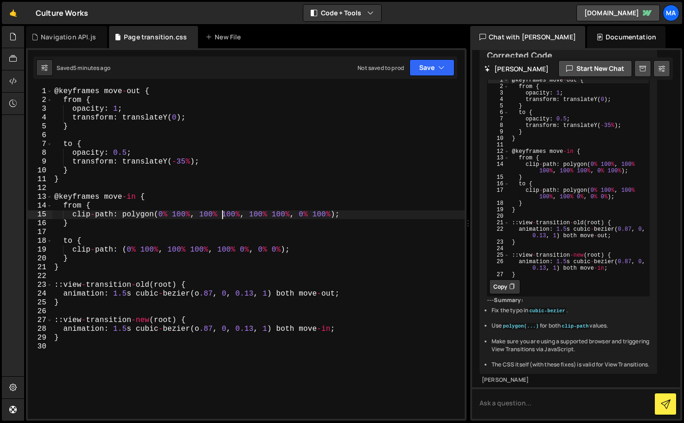
type textarea "}"
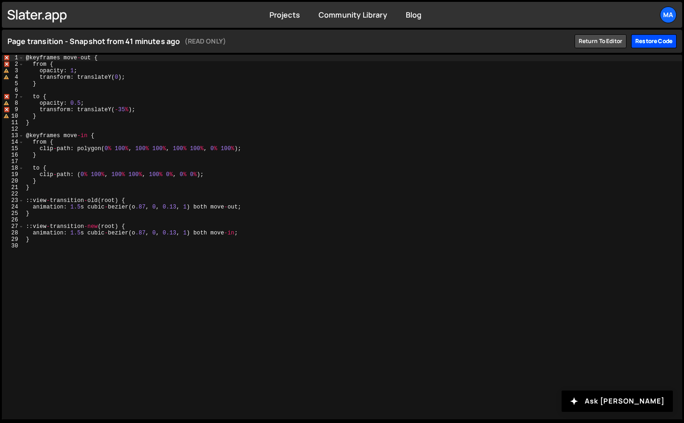
click at [652, 44] on div "Restore code" at bounding box center [653, 41] width 45 height 14
